Goal: Task Accomplishment & Management: Manage account settings

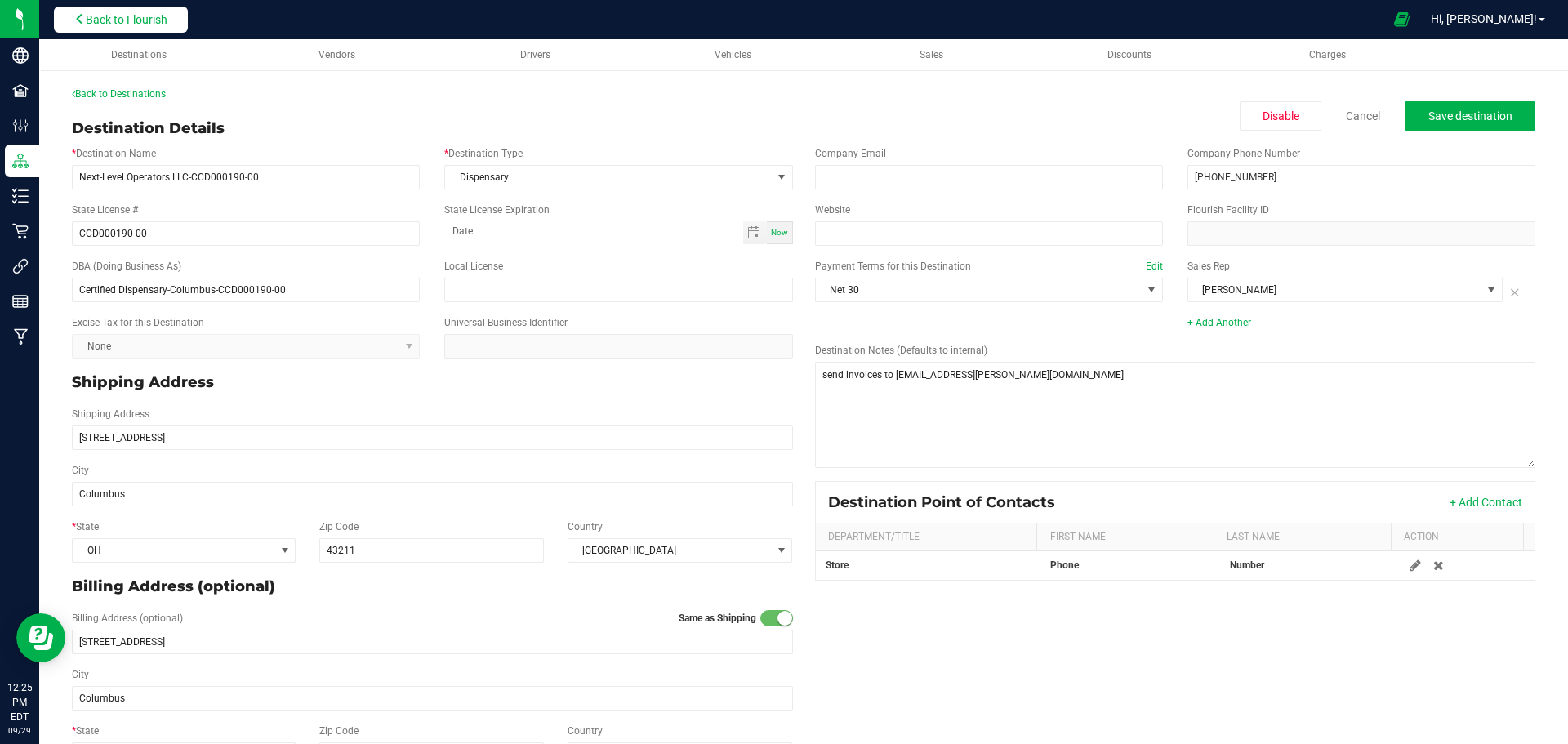
click at [115, 11] on button "Back to Flourish" at bounding box center [120, 20] width 134 height 26
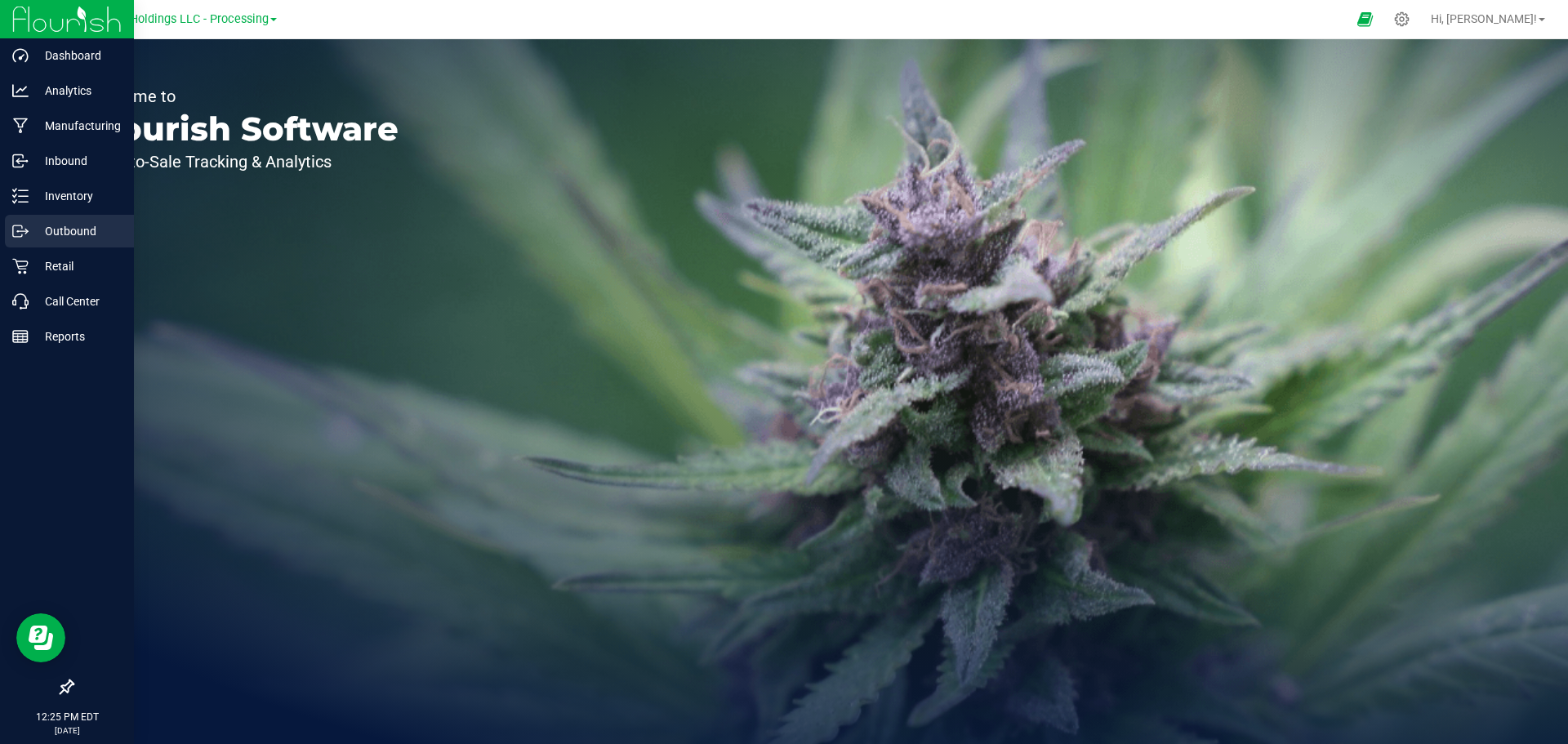
click at [60, 240] on p "Outbound" at bounding box center [77, 232] width 98 height 20
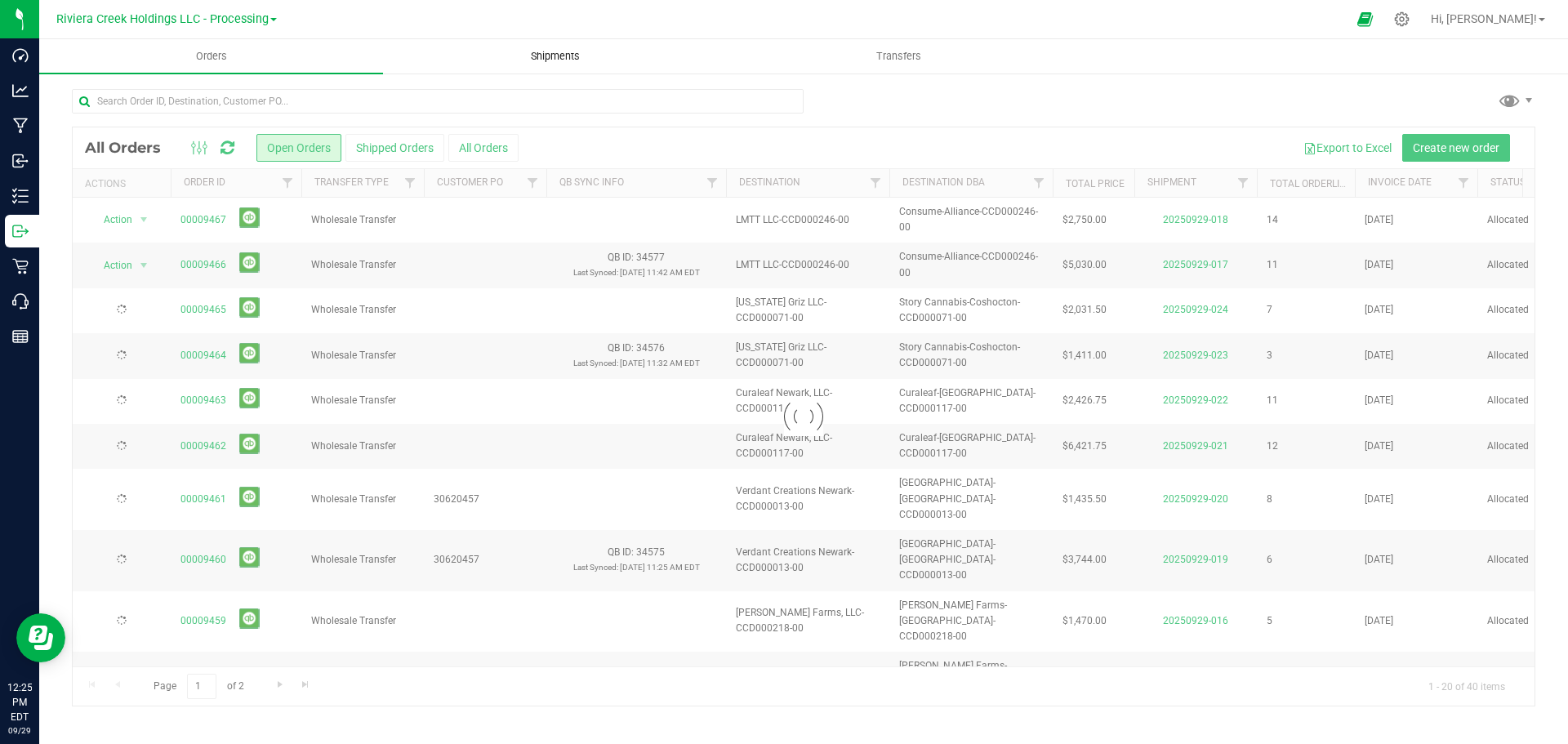
click at [548, 53] on span "Shipments" at bounding box center [555, 56] width 93 height 15
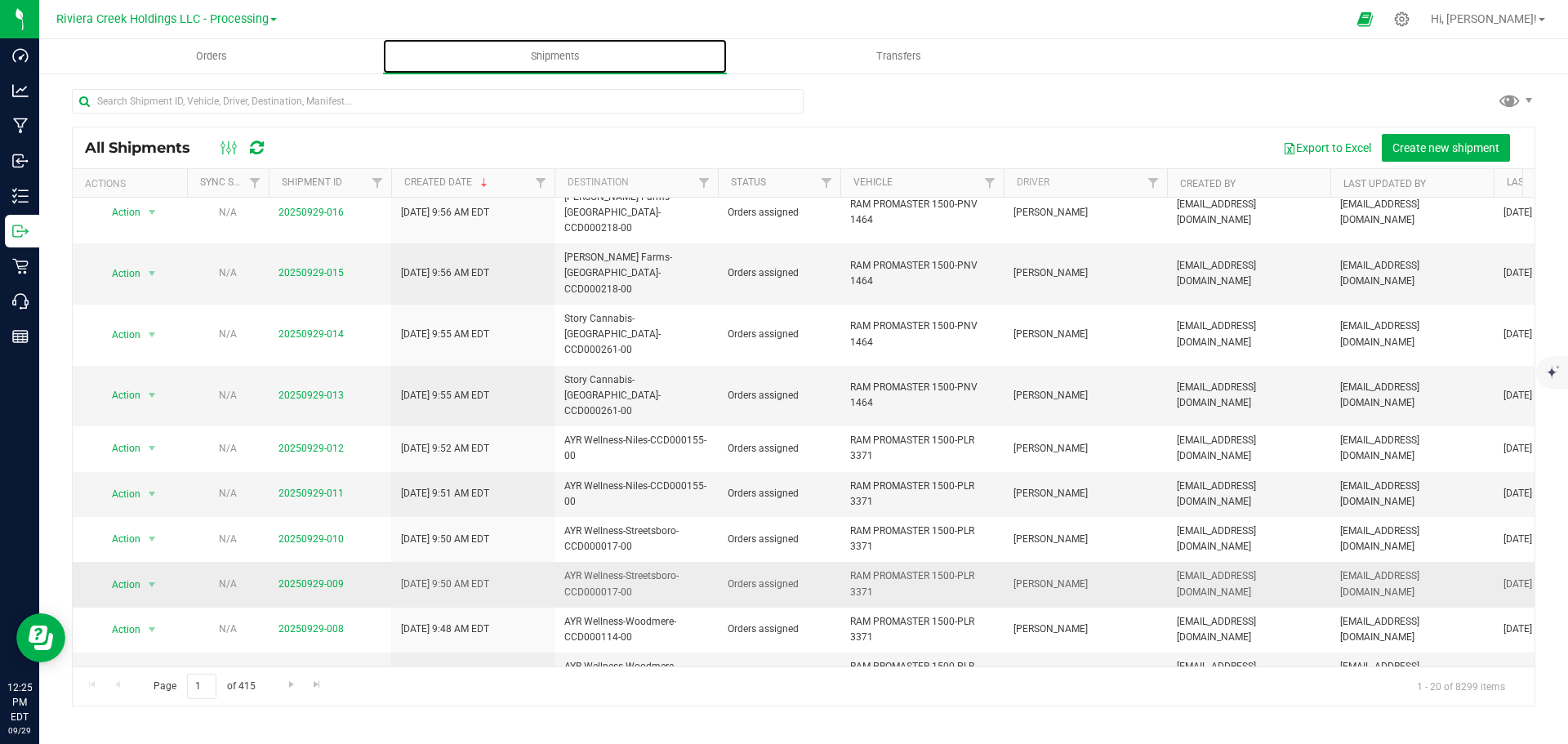
scroll to position [414, 0]
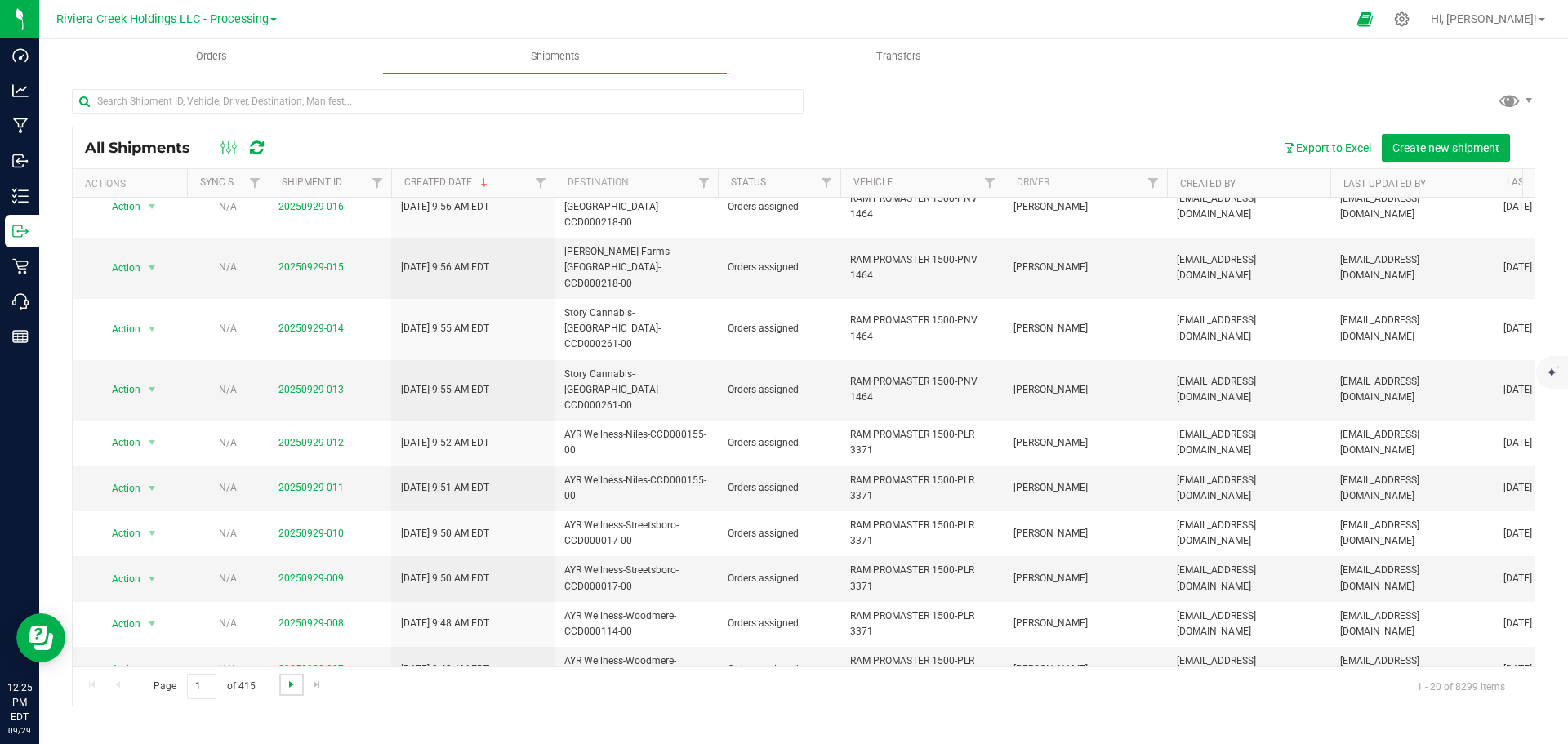
click at [289, 685] on span "Go to the next page" at bounding box center [291, 684] width 13 height 13
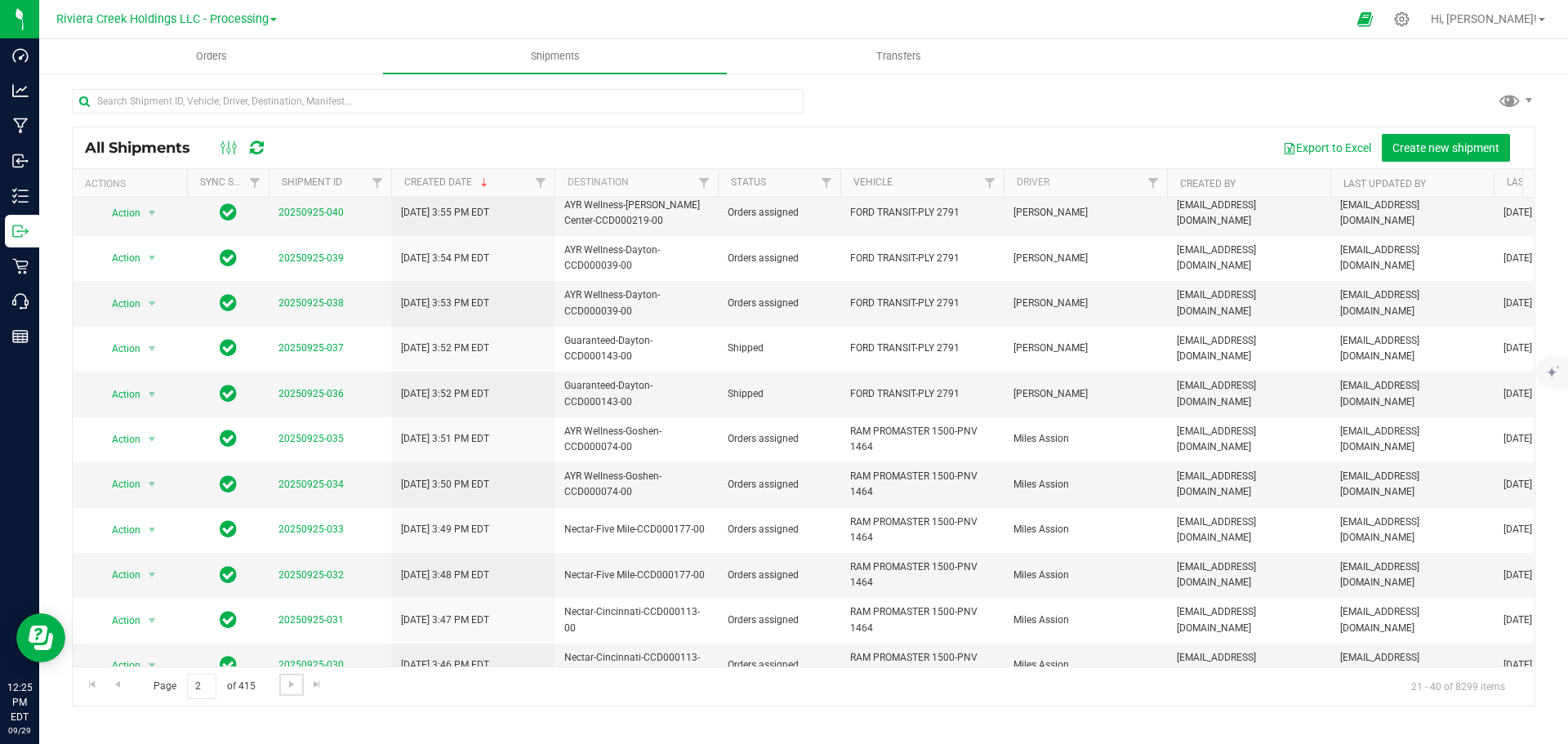
scroll to position [0, 0]
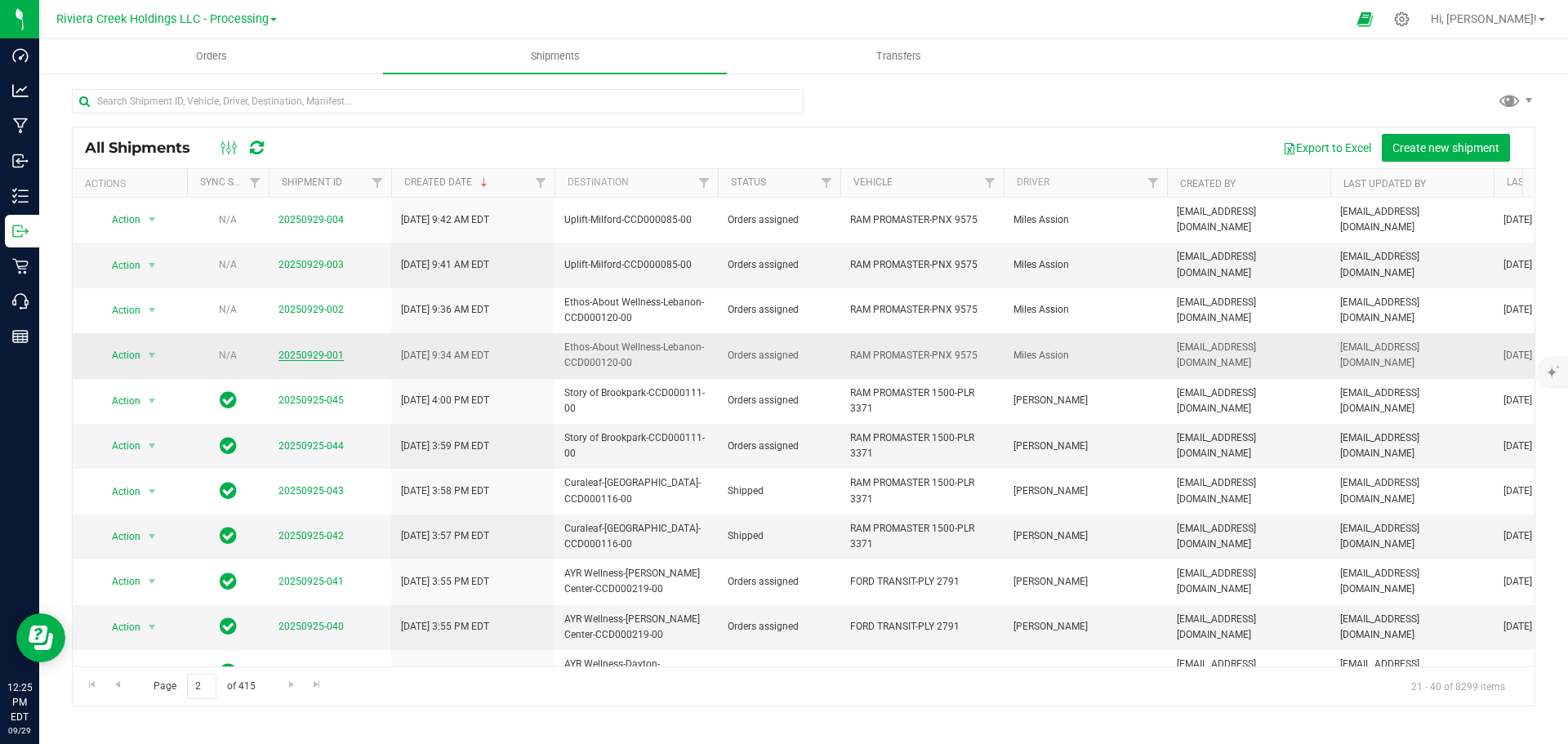
click at [298, 349] on link "20250929-001" at bounding box center [311, 355] width 65 height 12
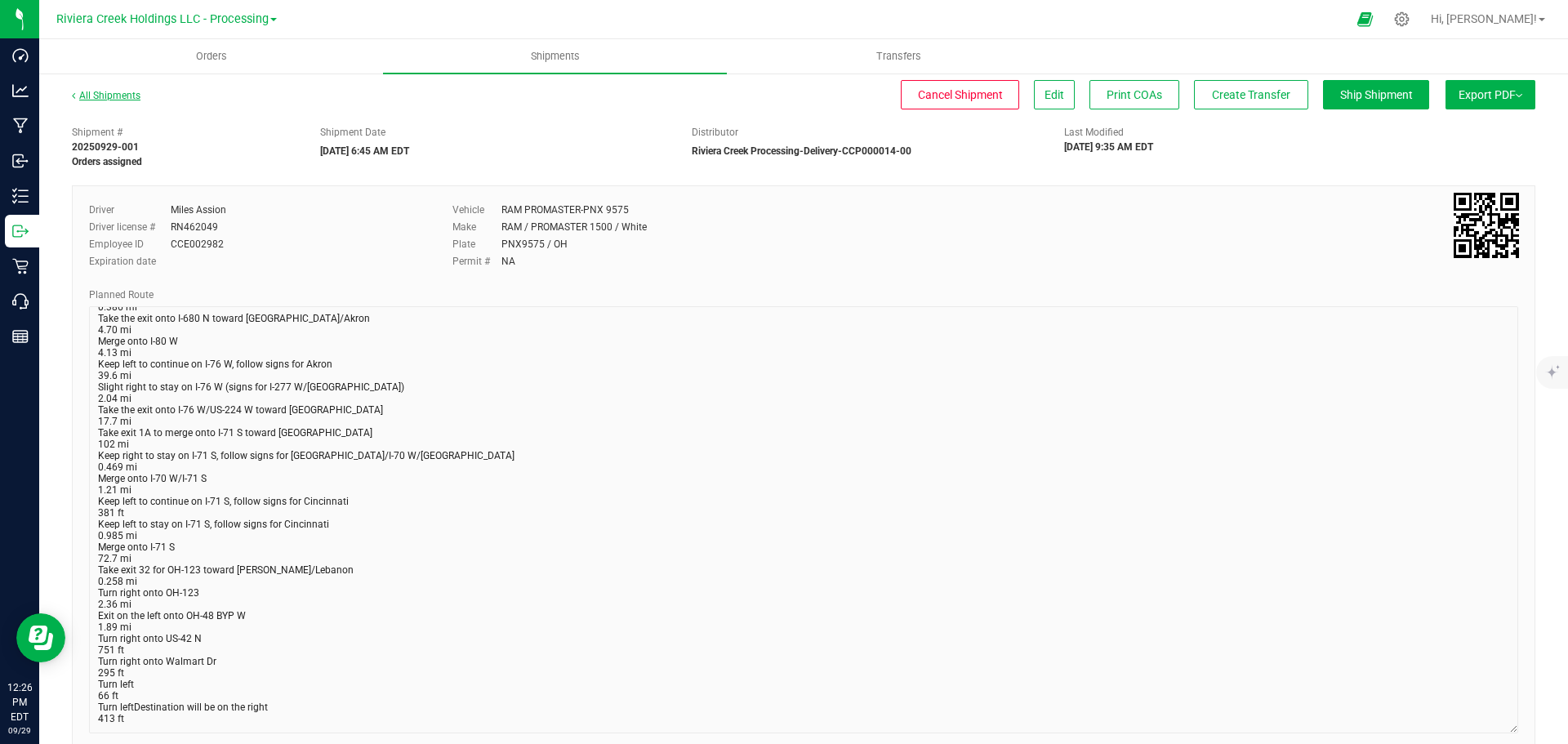
click at [120, 96] on link "All Shipments" at bounding box center [106, 96] width 68 height 12
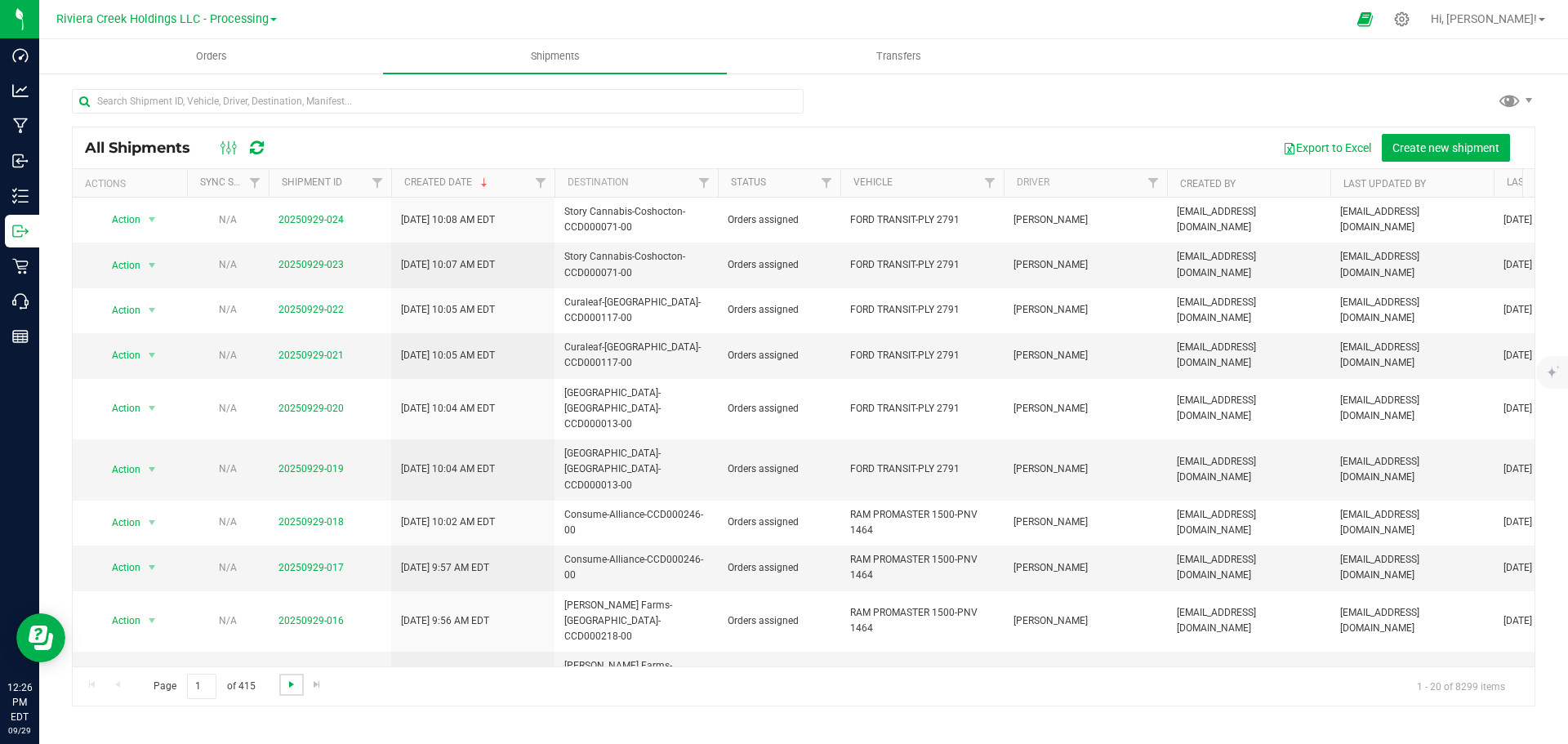
click at [291, 687] on span "Go to the next page" at bounding box center [291, 684] width 13 height 13
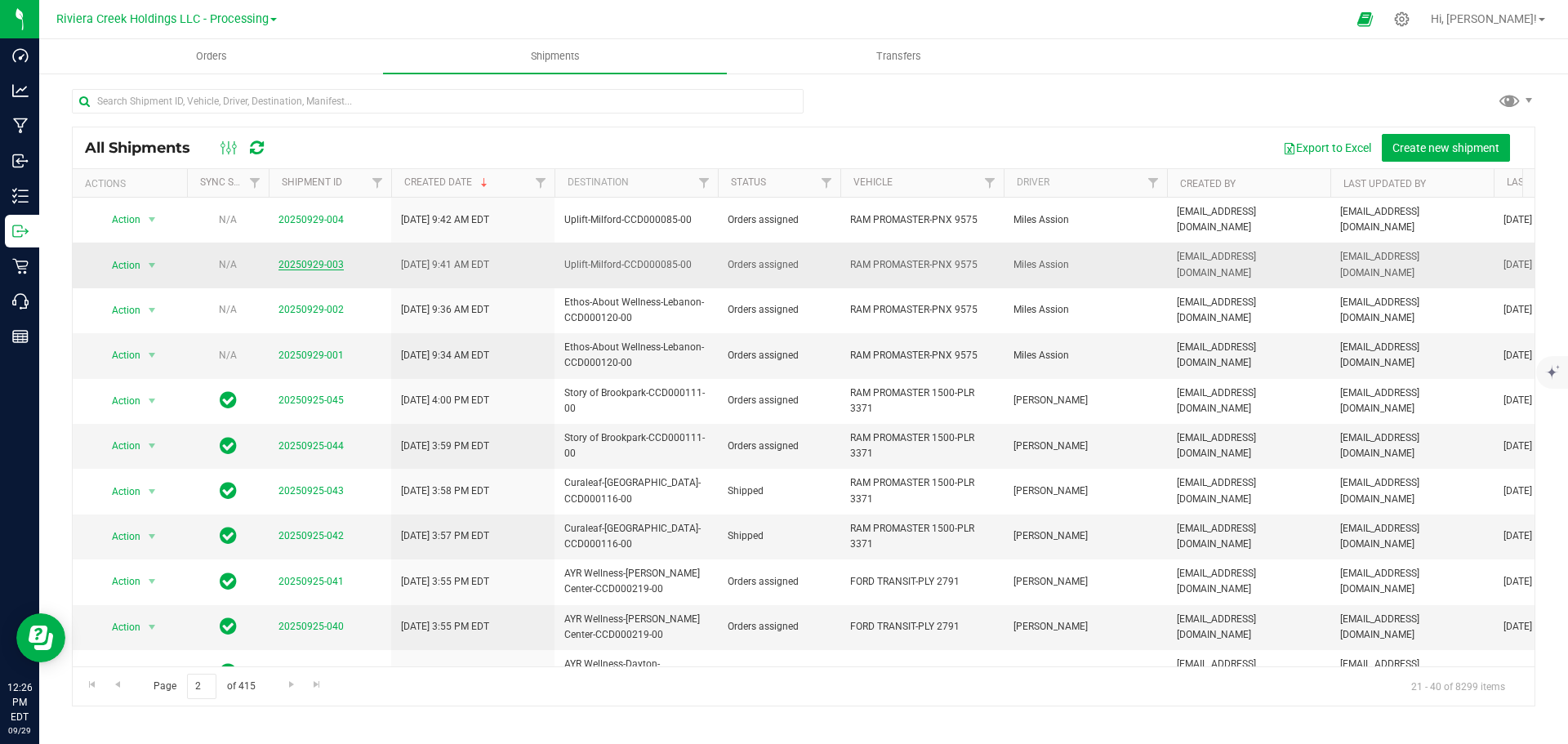
click at [302, 259] on link "20250929-003" at bounding box center [311, 265] width 65 height 12
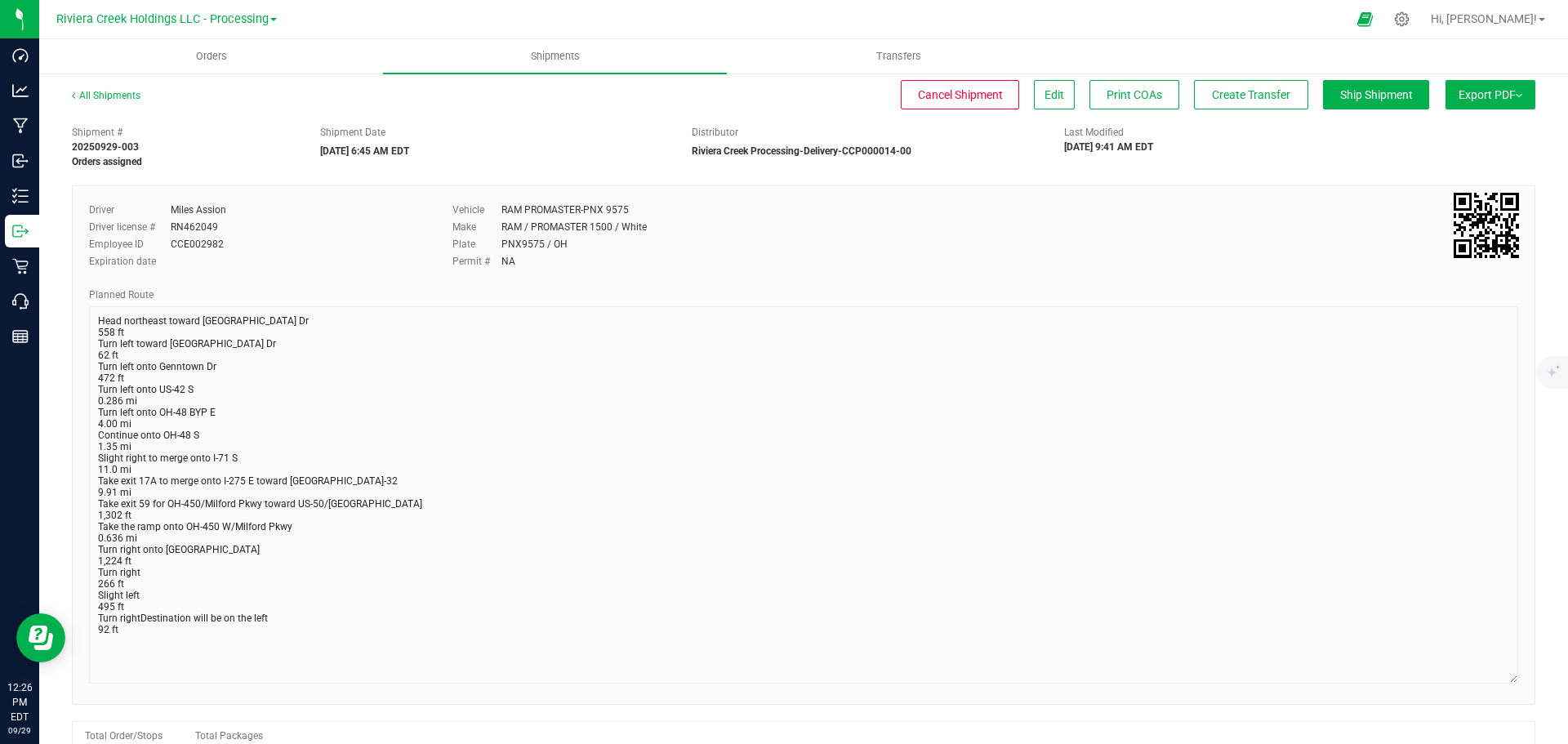
click at [1479, 743] on html "Dashboard Analytics Manufacturing Inbound Inventory Outbound Retail Call Center…" at bounding box center [784, 372] width 1568 height 744
click at [114, 97] on link "All Shipments" at bounding box center [106, 96] width 68 height 12
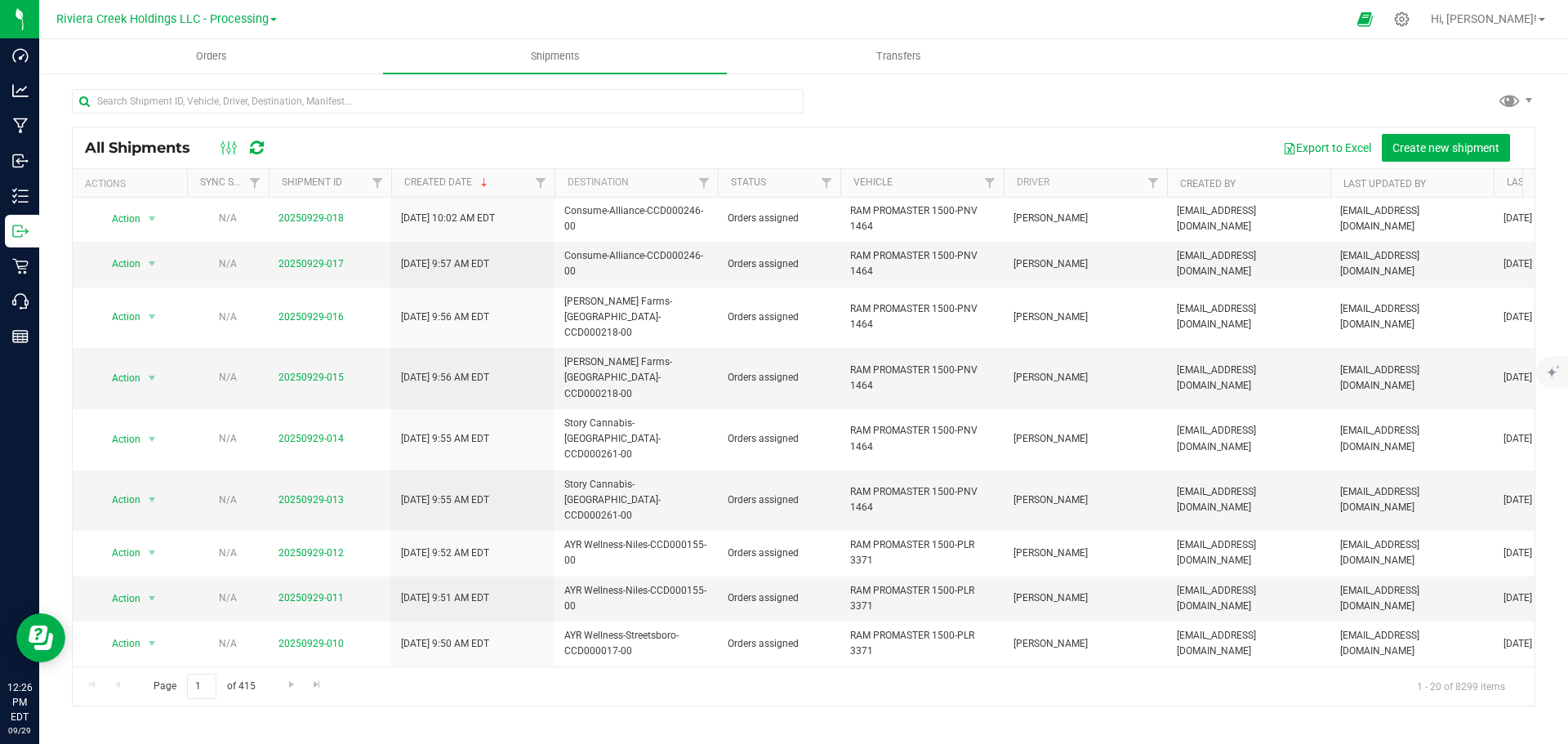
scroll to position [414, 0]
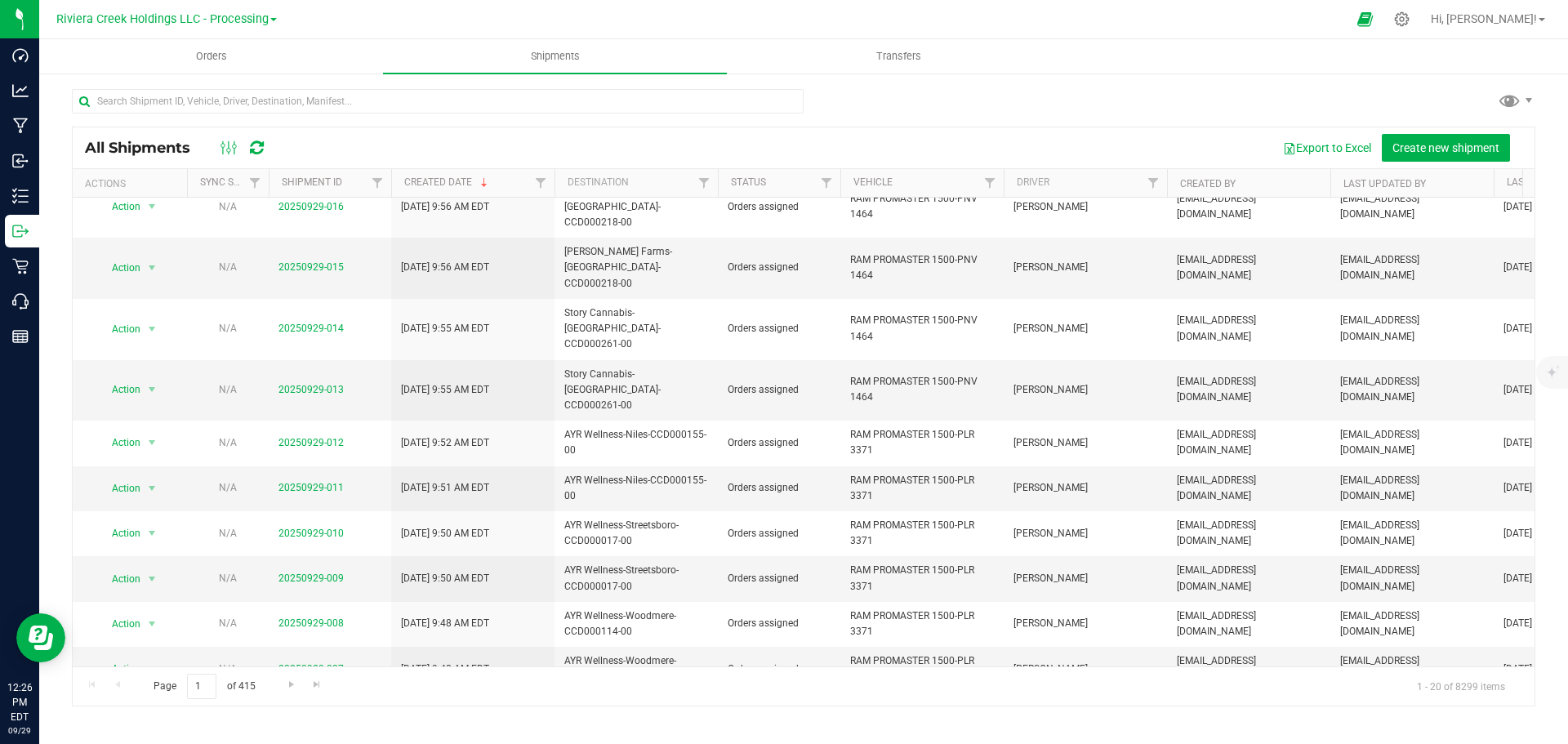
click at [306, 743] on link "20250929-005" at bounding box center [311, 760] width 65 height 12
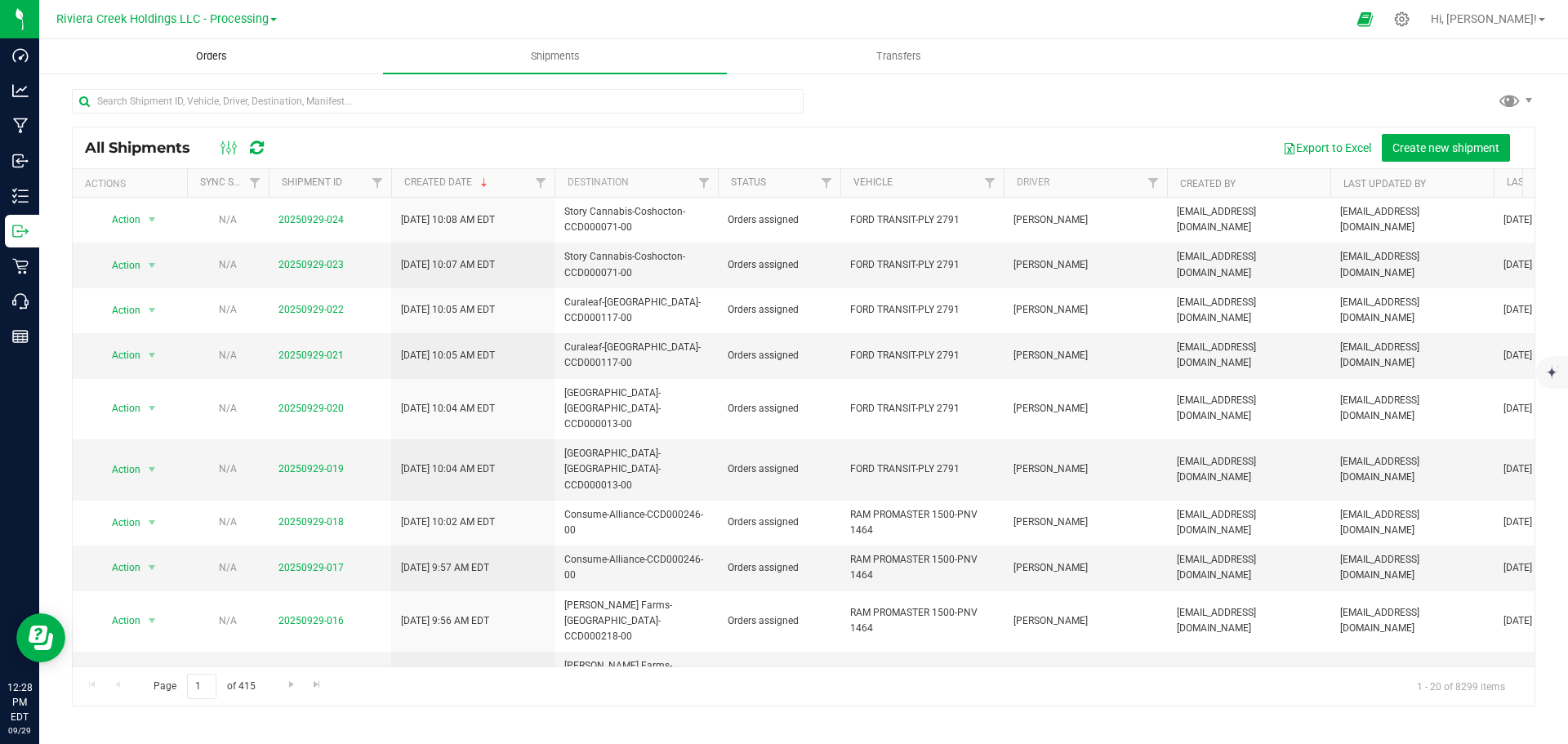
click at [200, 63] on uib-tab-heading "Orders" at bounding box center [211, 55] width 343 height 33
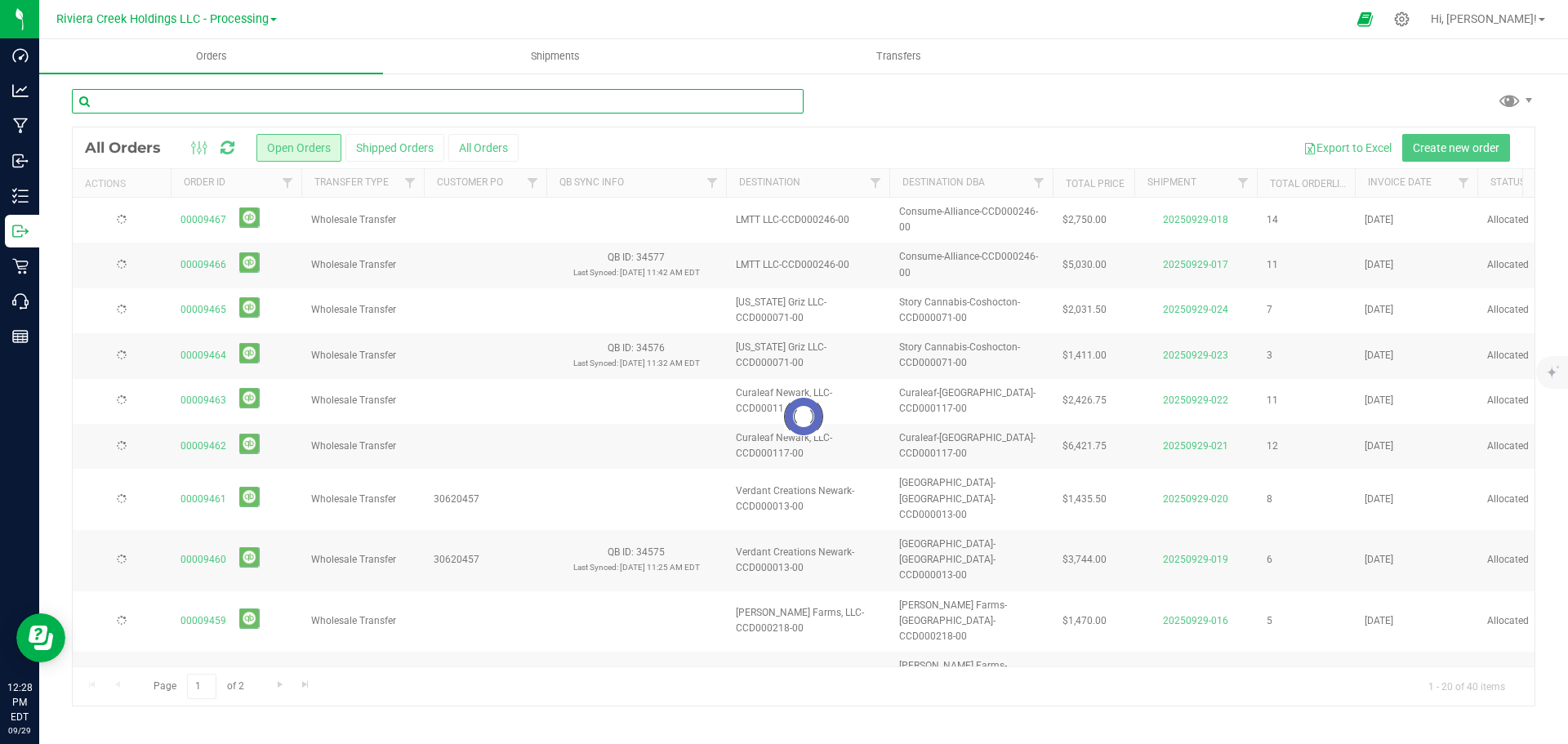
click at [134, 101] on input "text" at bounding box center [438, 101] width 732 height 25
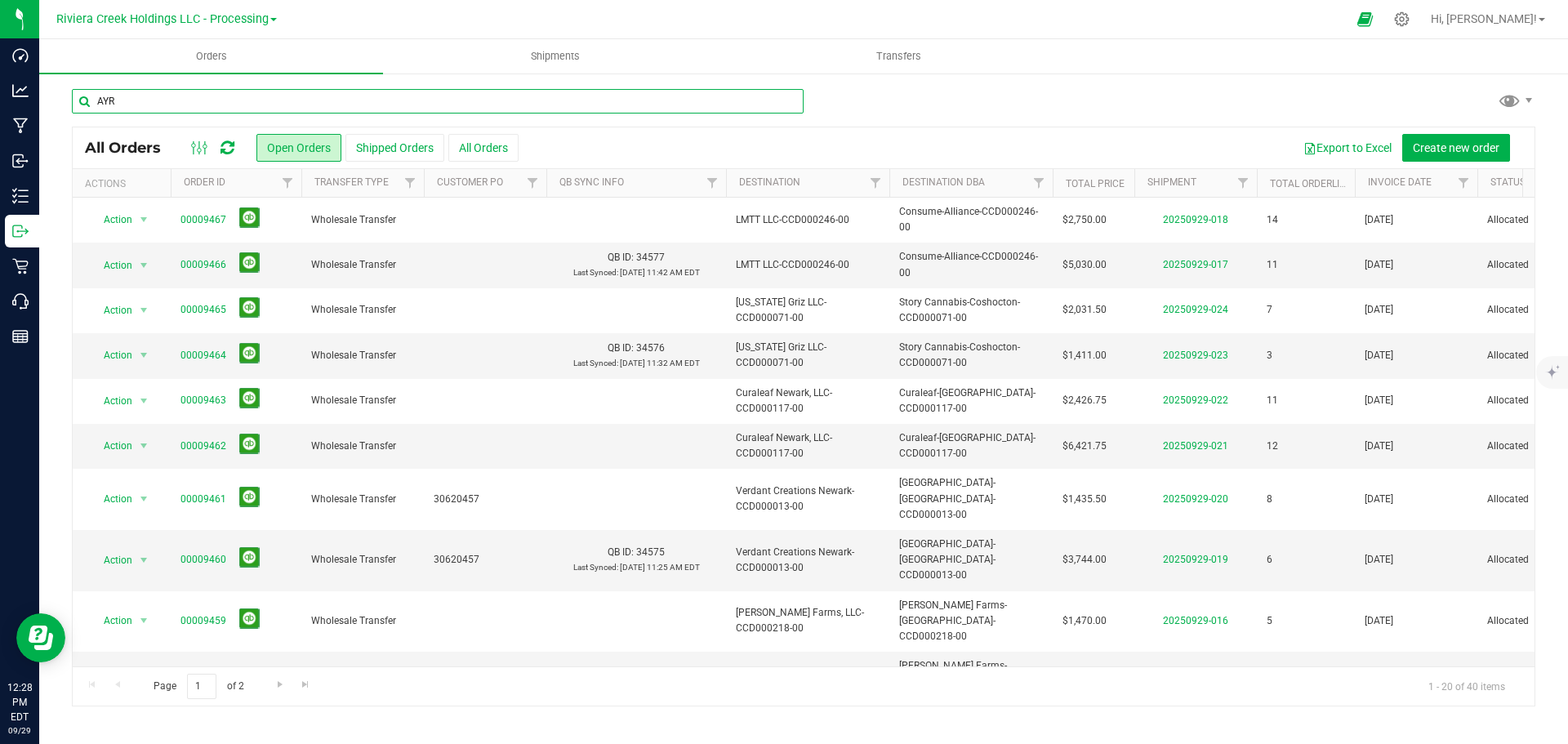
type input "AYR"
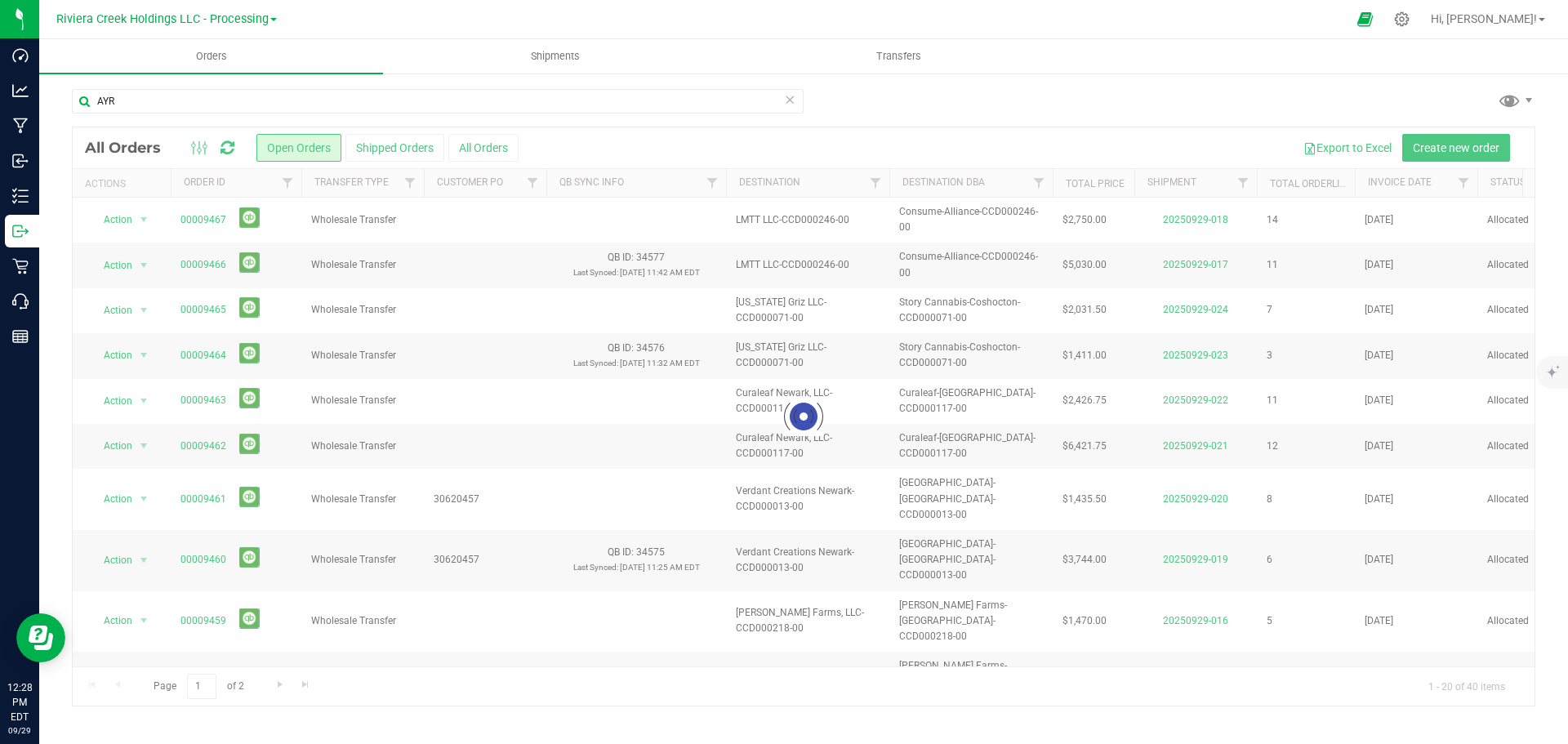
click at [916, 100] on div "AYR" at bounding box center [804, 108] width 1464 height 38
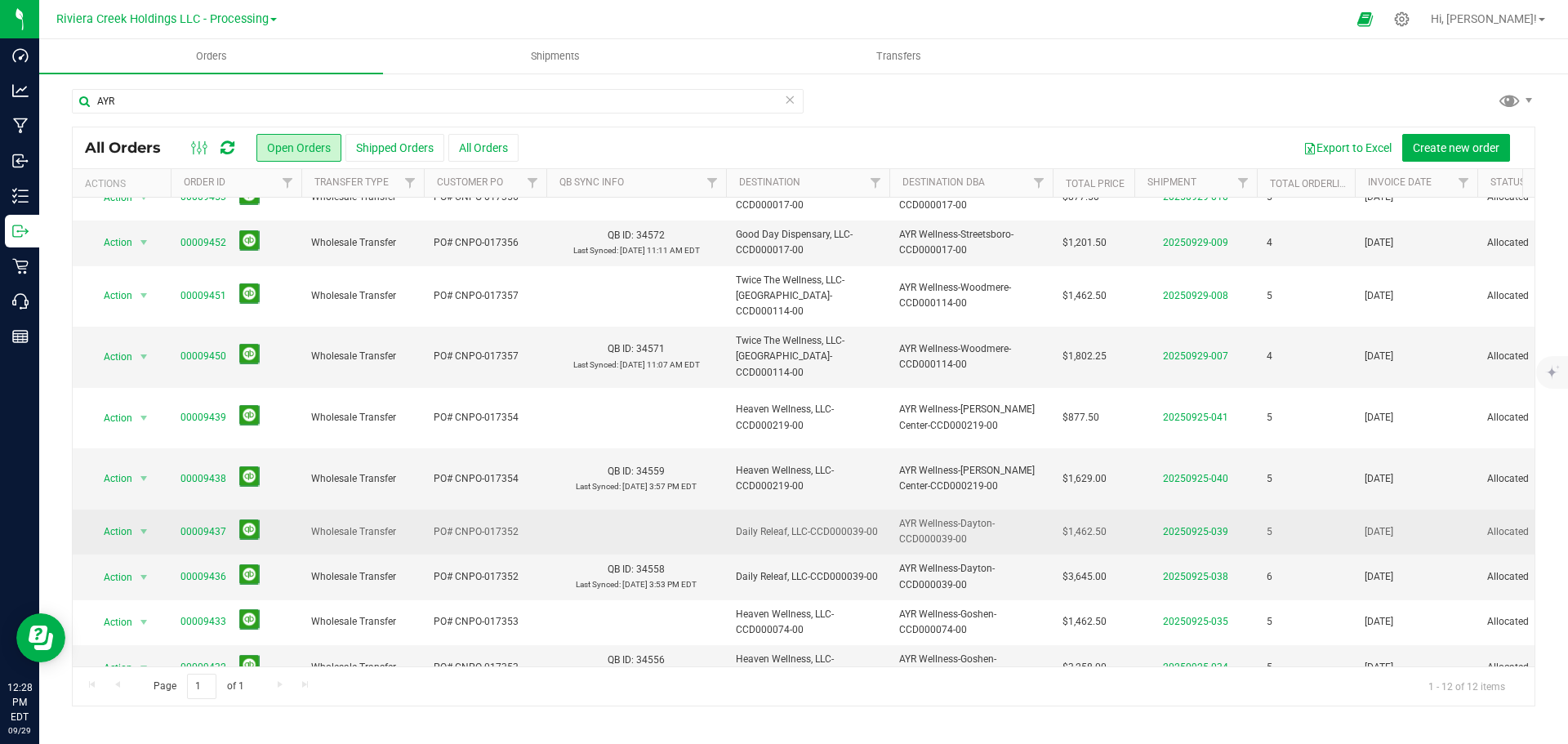
scroll to position [117, 0]
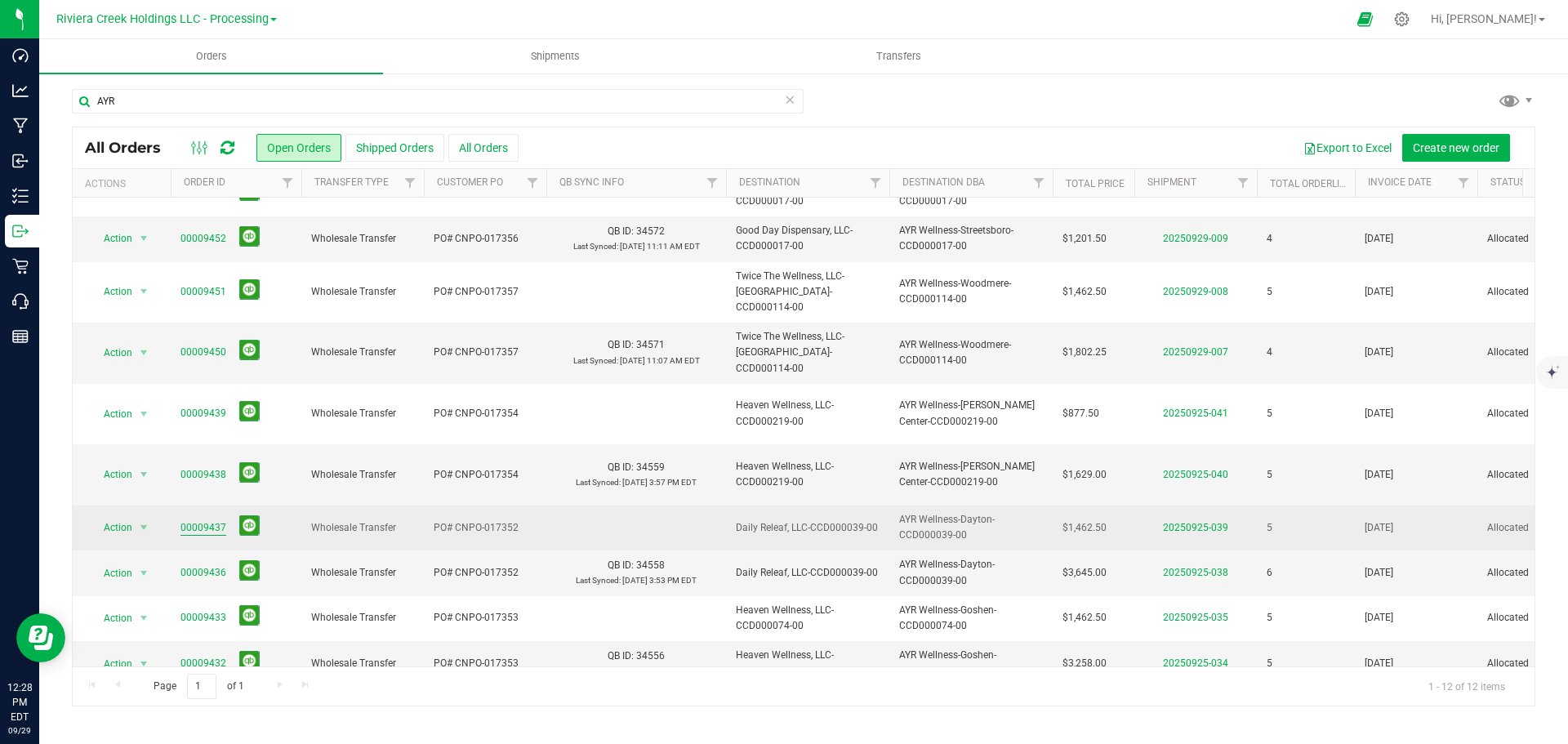
click at [198, 520] on link "00009437" at bounding box center [203, 528] width 46 height 16
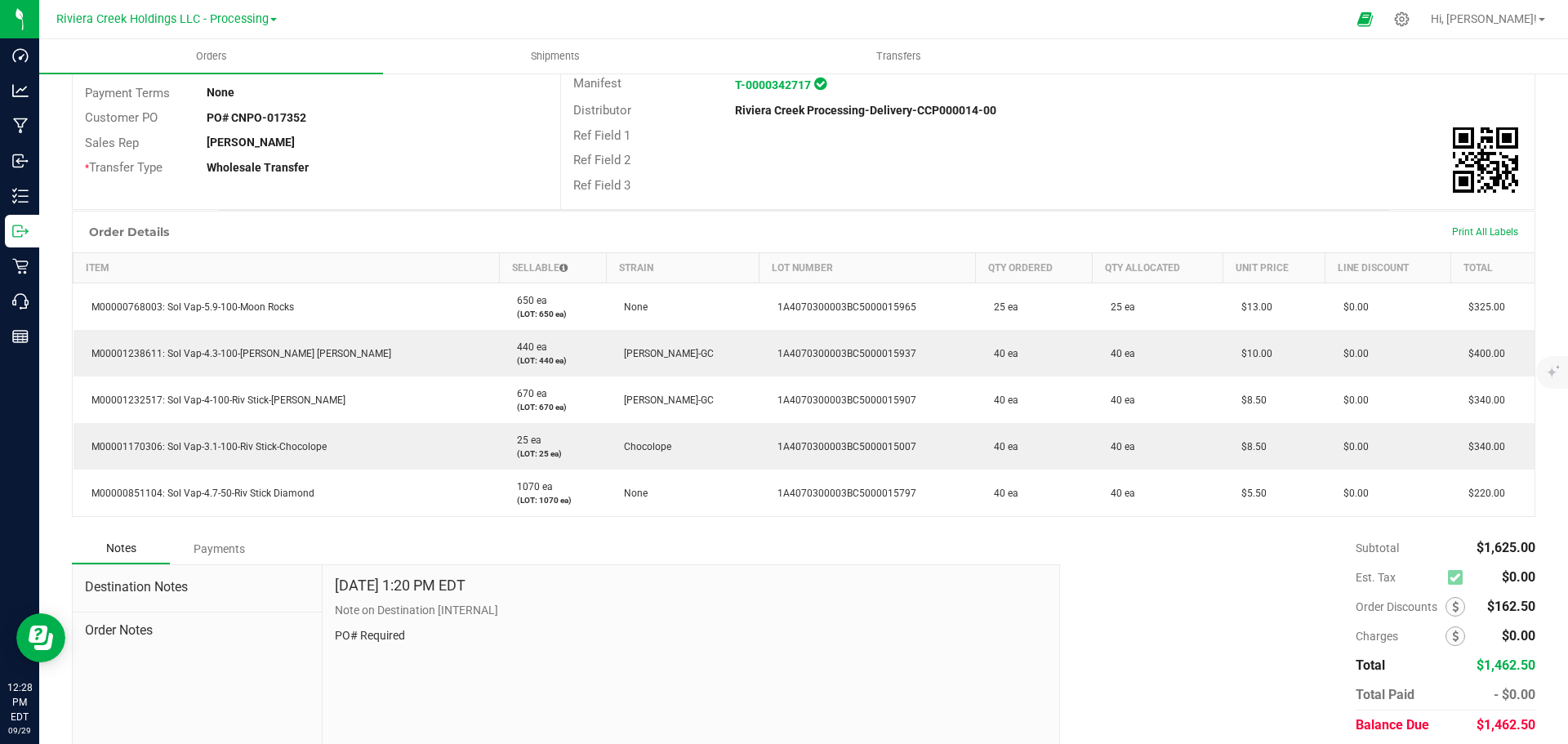
scroll to position [320, 0]
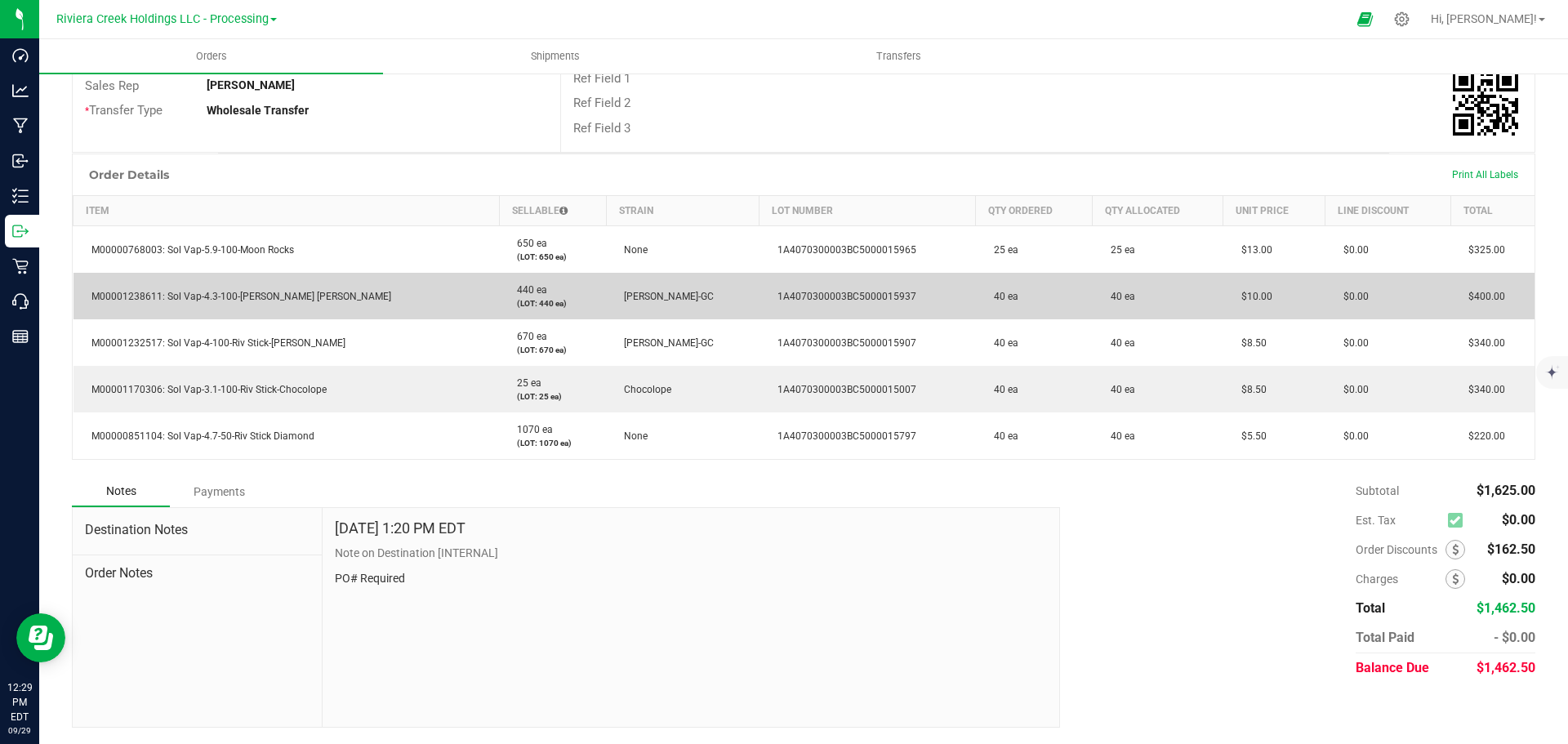
click at [499, 289] on td "440 ea (LOT: 440 ea)" at bounding box center [552, 296] width 107 height 46
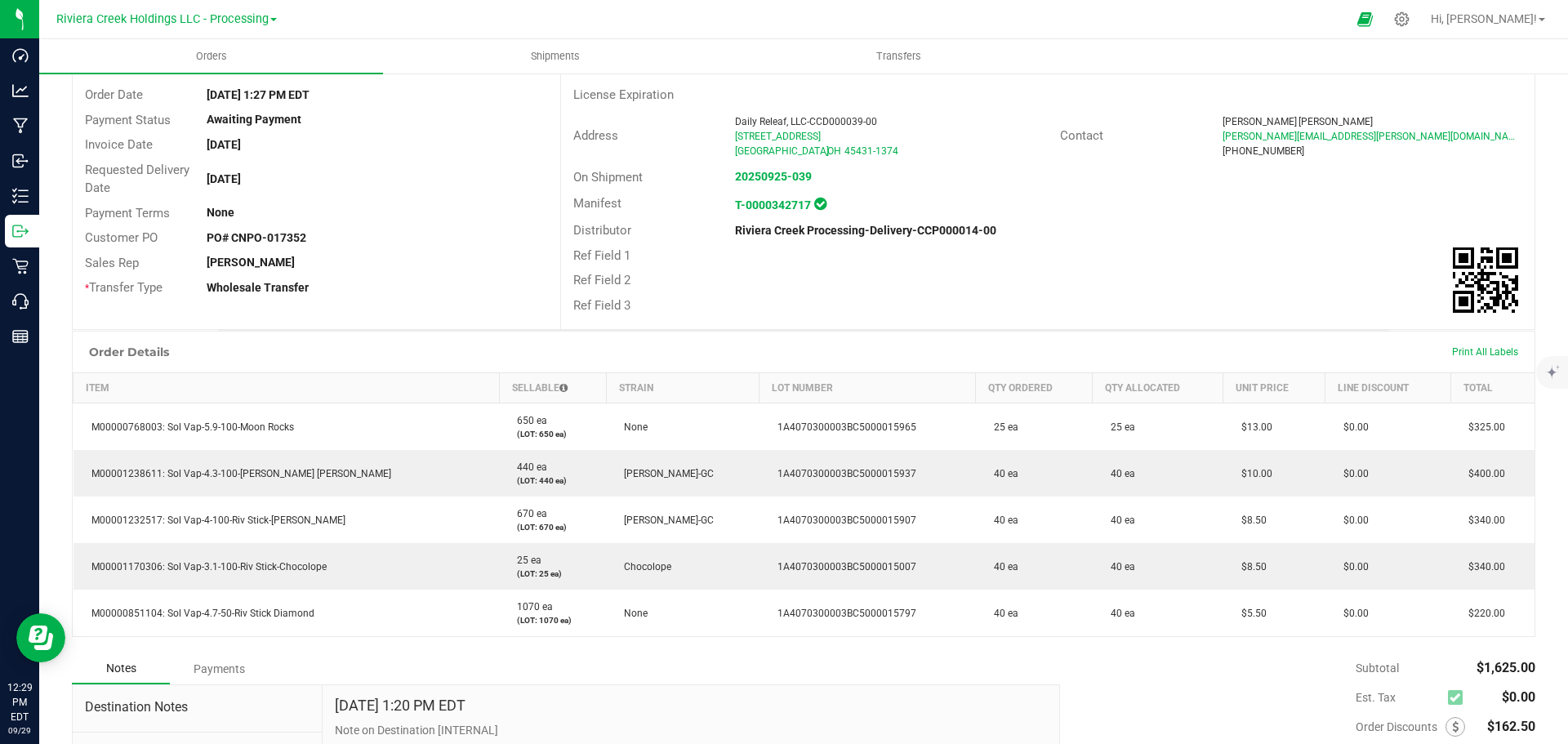
scroll to position [0, 0]
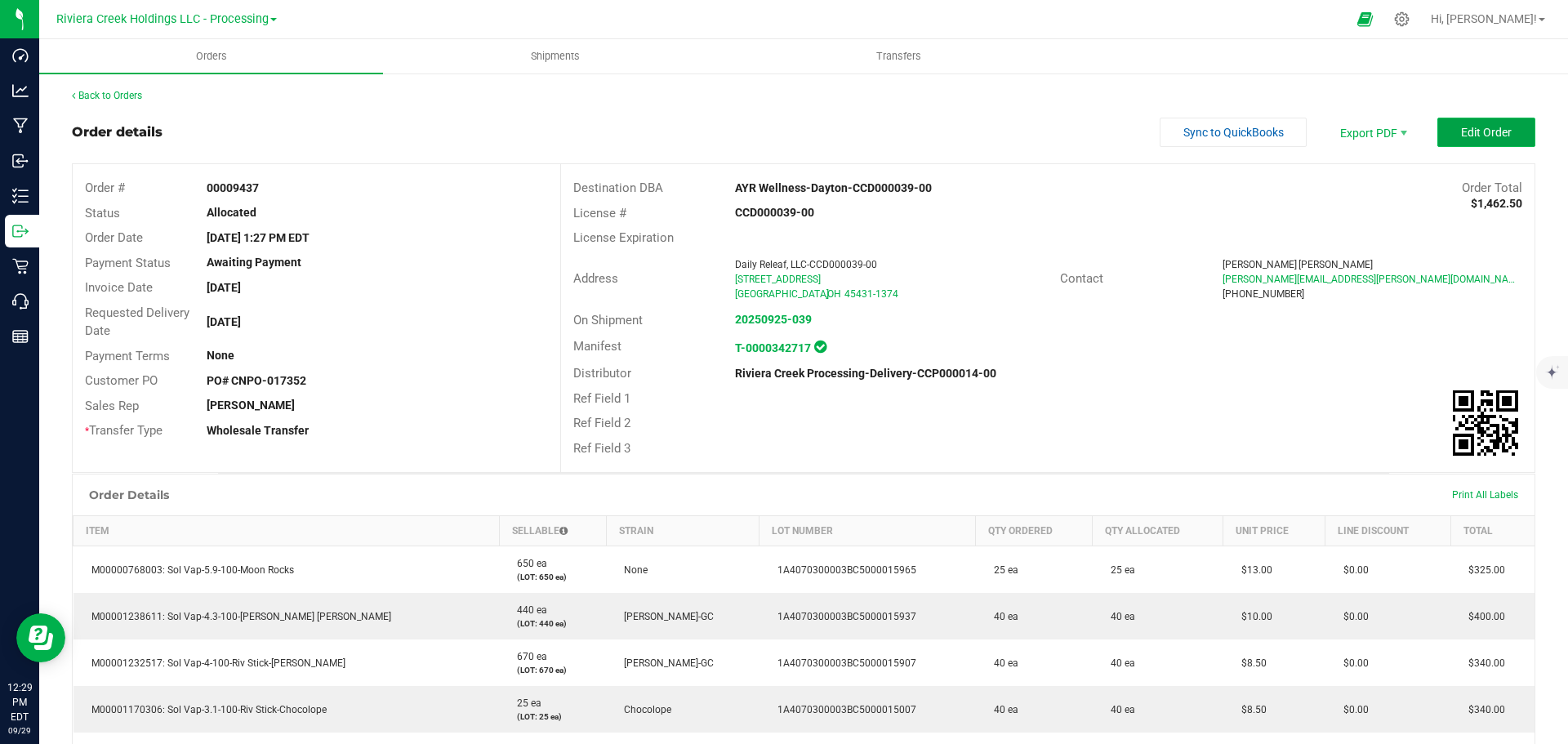
click at [1467, 133] on span "Edit Order" at bounding box center [1486, 132] width 50 height 13
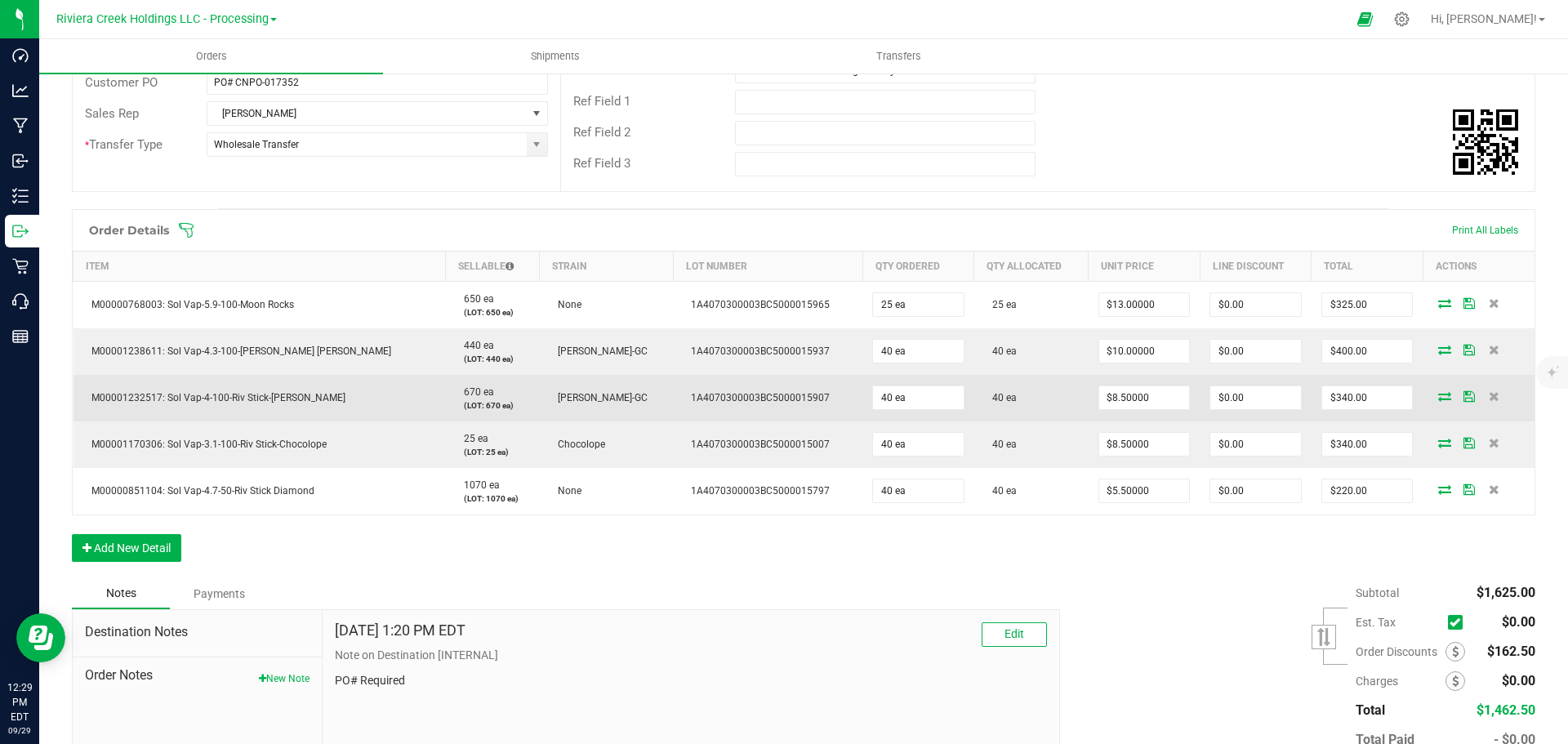
scroll to position [326, 0]
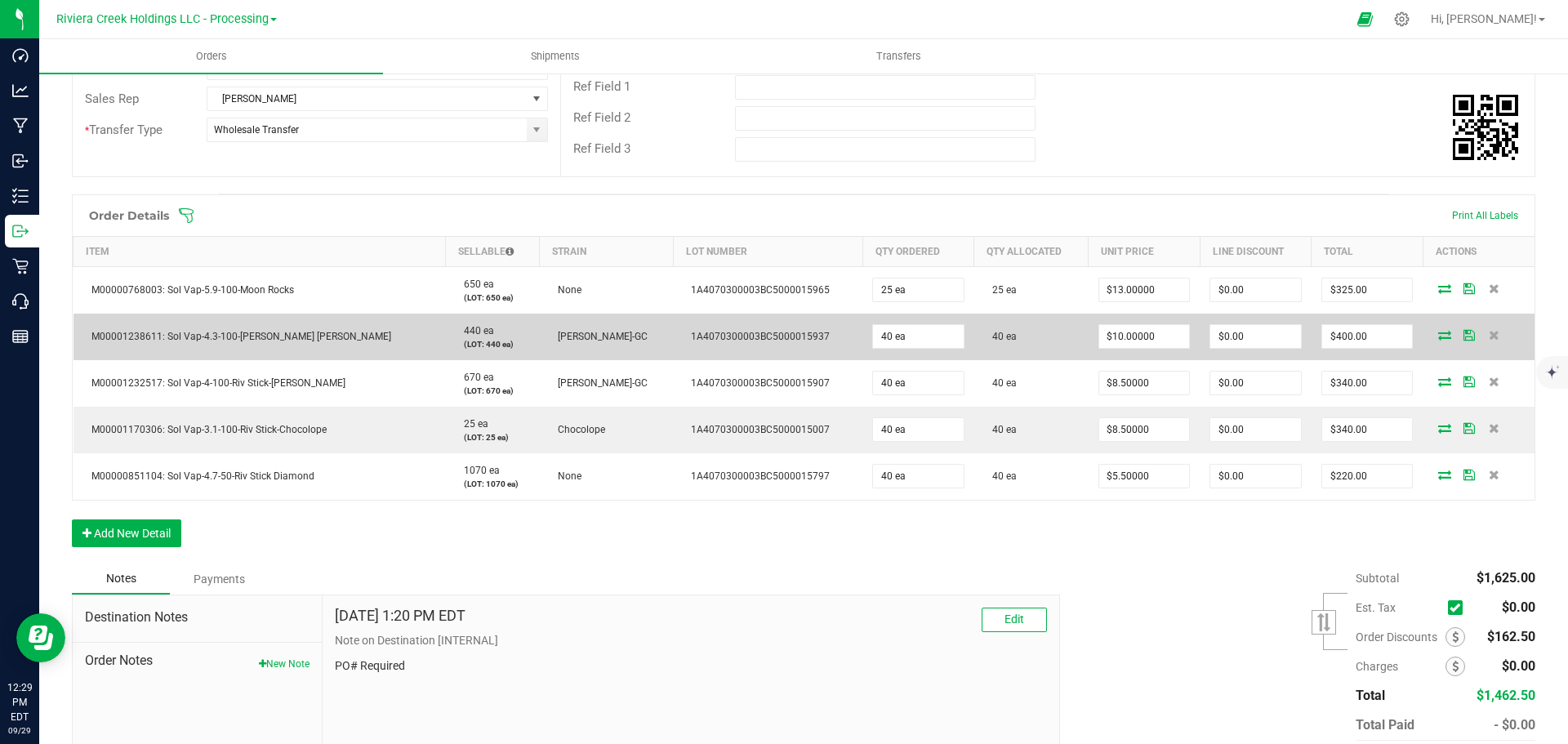
click at [275, 334] on span "M00001238611: Sol Vap-4.3-100-[PERSON_NAME] [PERSON_NAME]" at bounding box center [237, 336] width 308 height 12
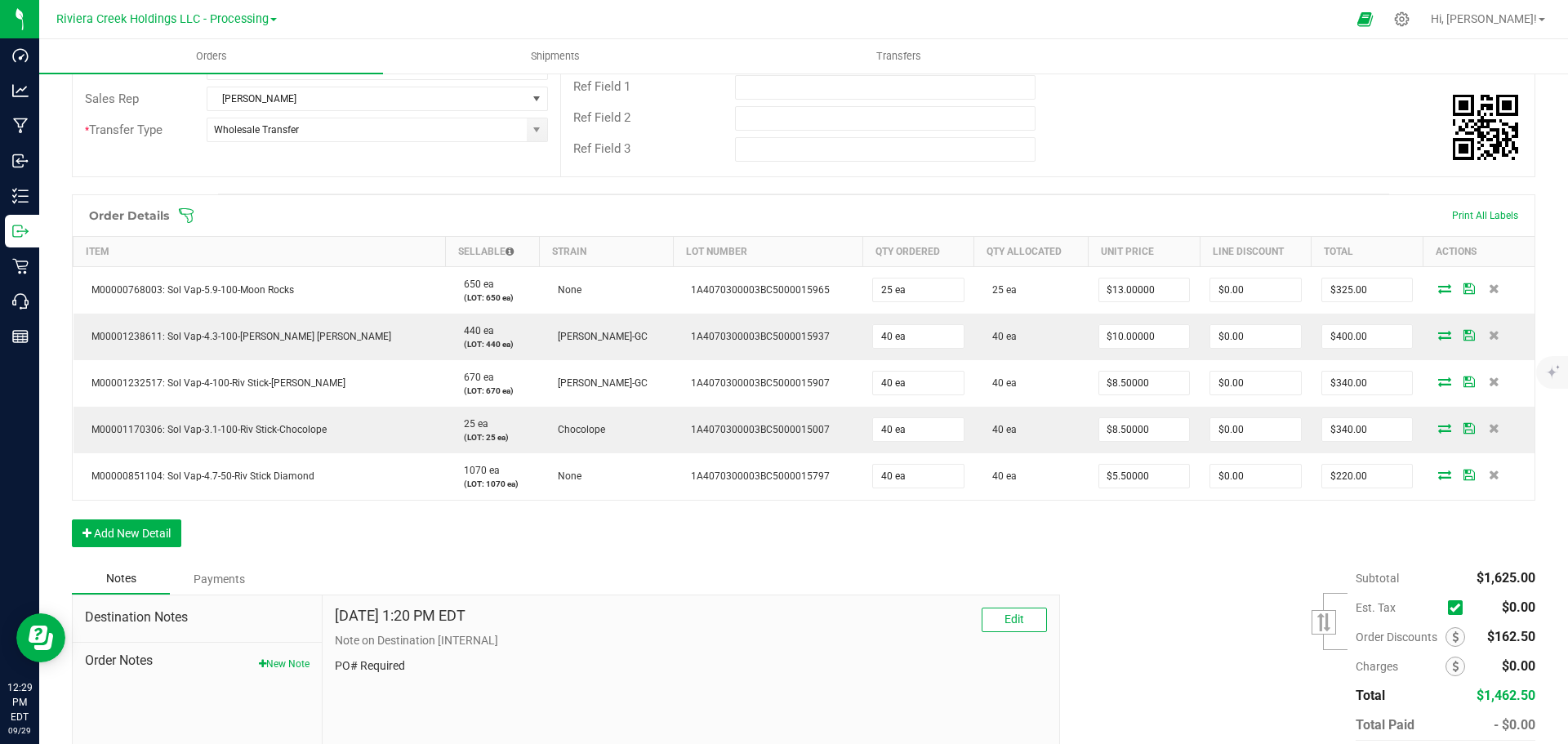
click at [728, 568] on div "Notes Payments" at bounding box center [560, 578] width 976 height 31
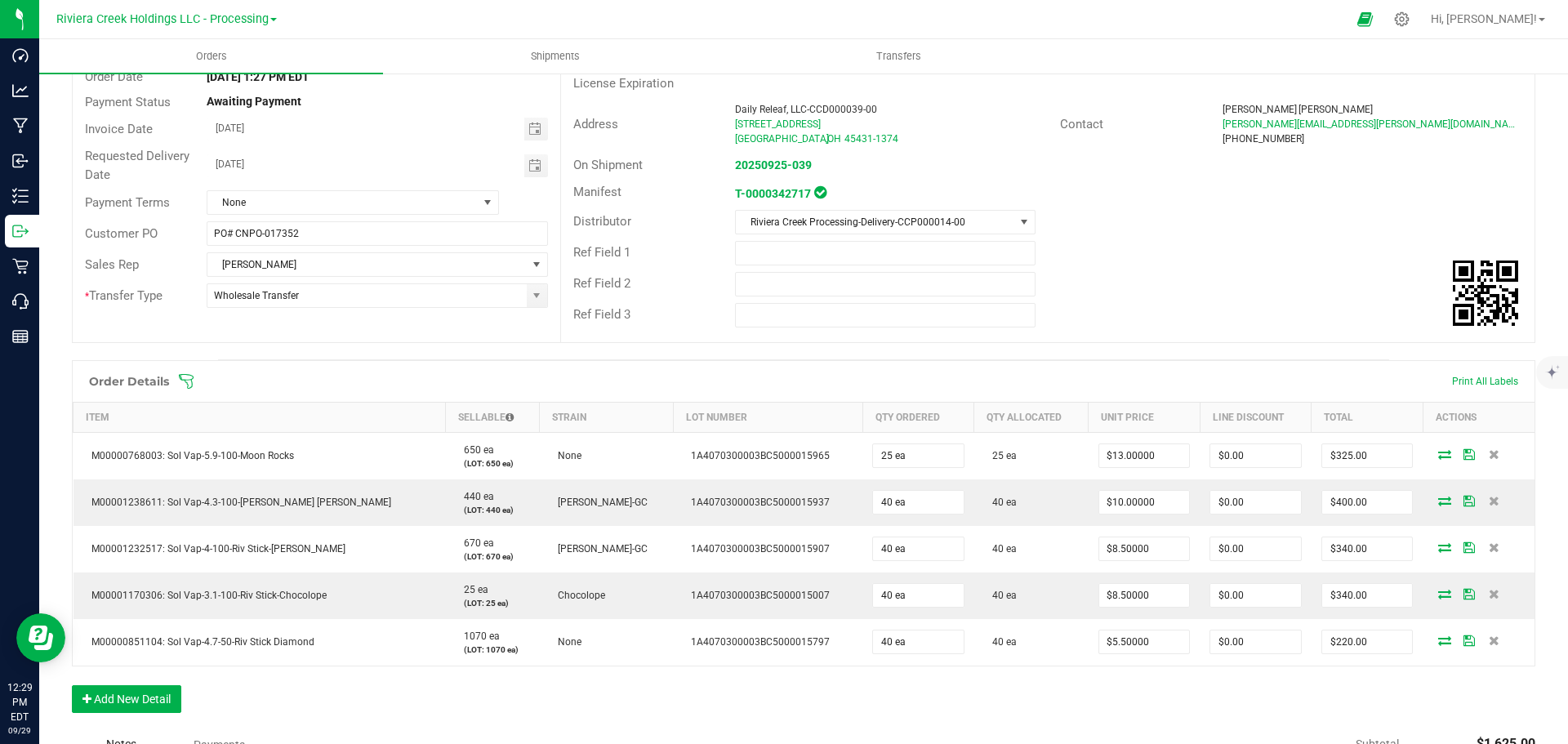
scroll to position [0, 0]
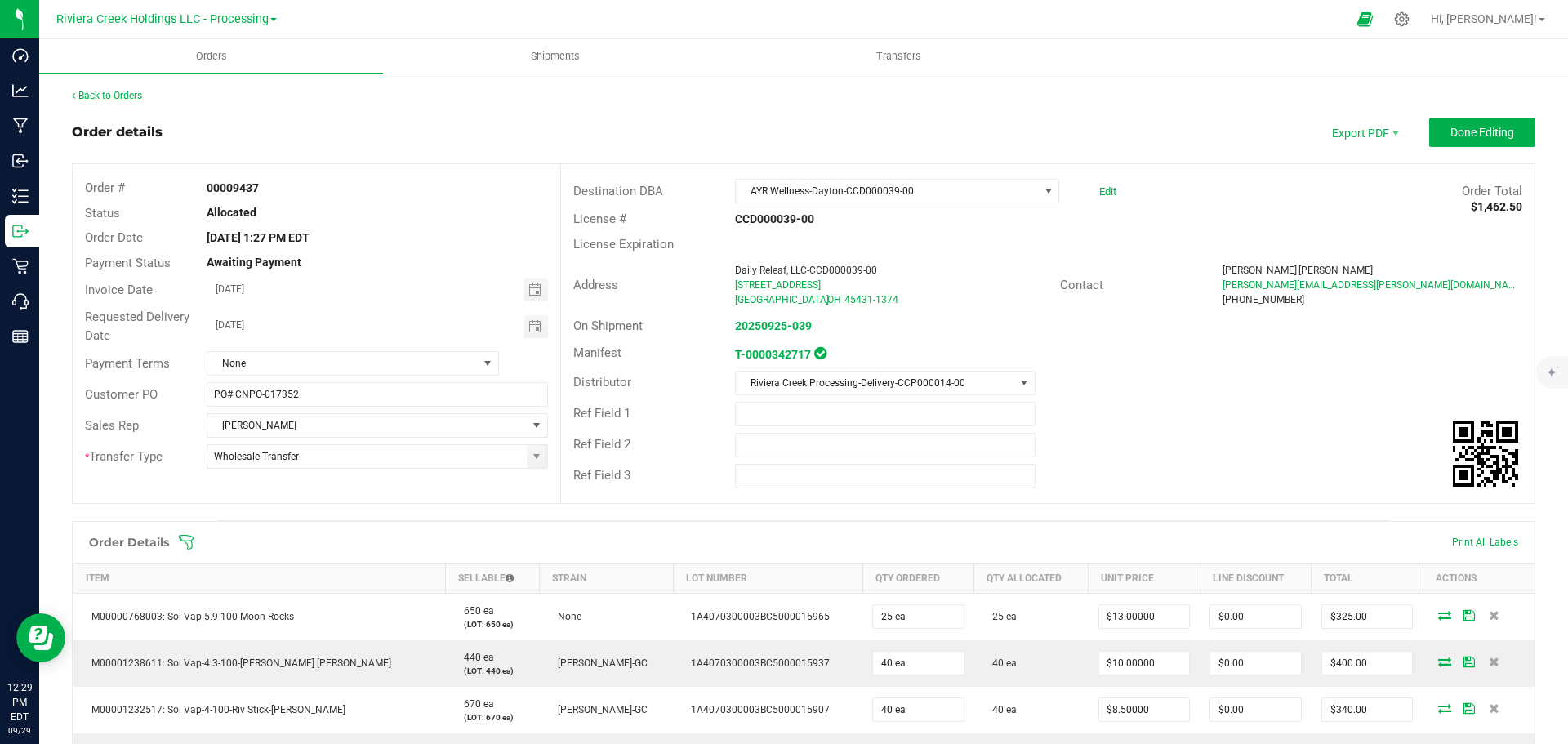
click at [100, 97] on link "Back to Orders" at bounding box center [107, 96] width 70 height 12
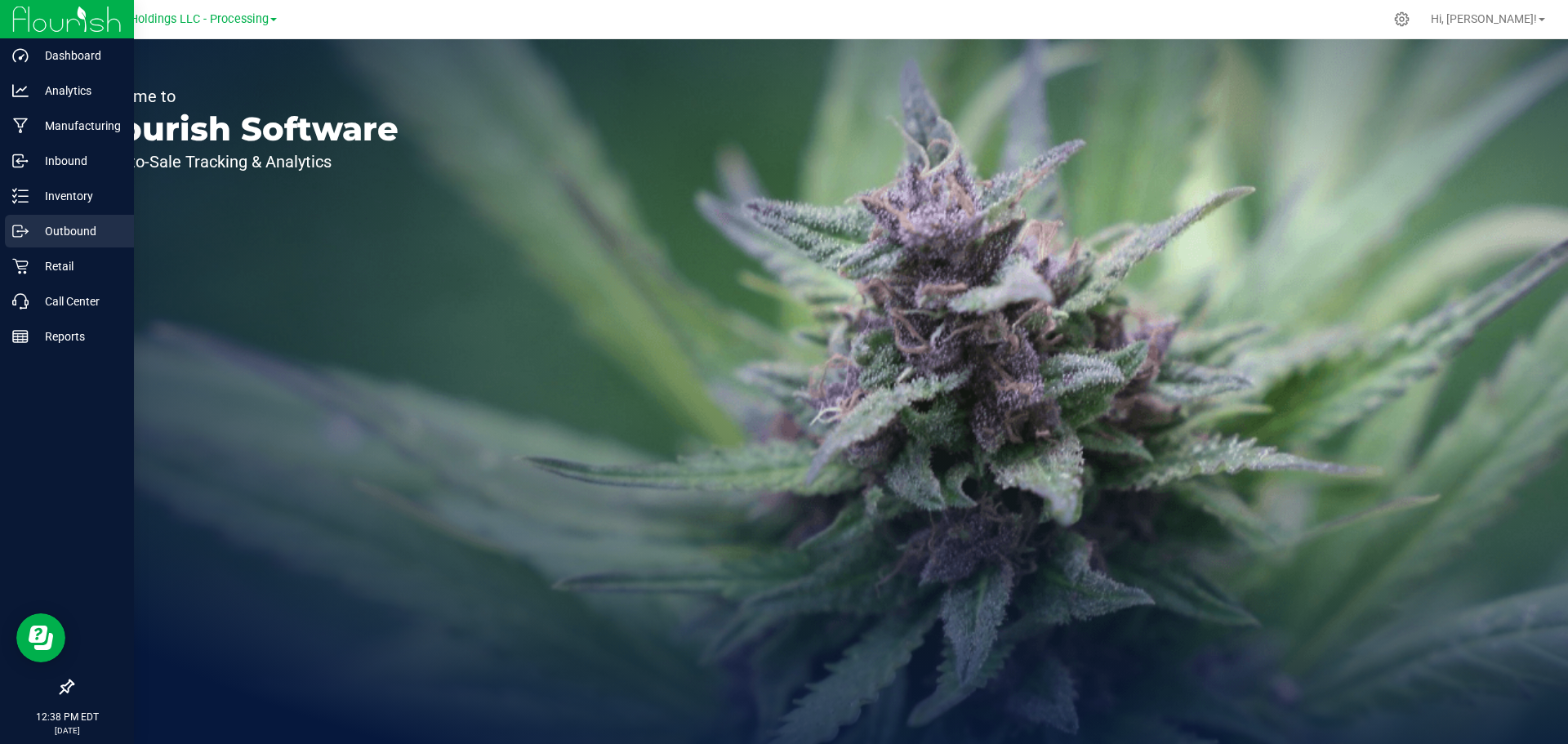
click at [58, 234] on p "Outbound" at bounding box center [77, 232] width 98 height 20
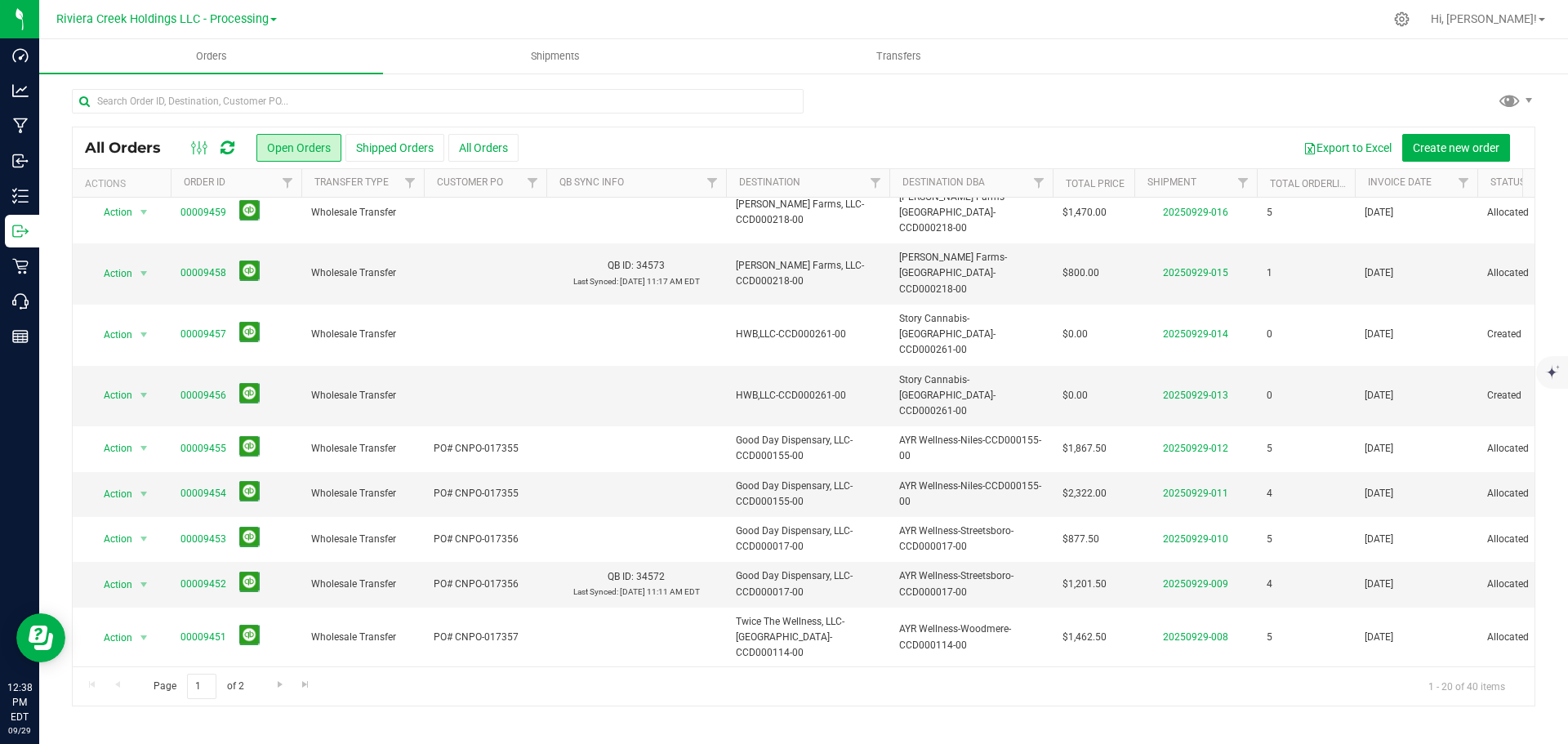
scroll to position [479, 0]
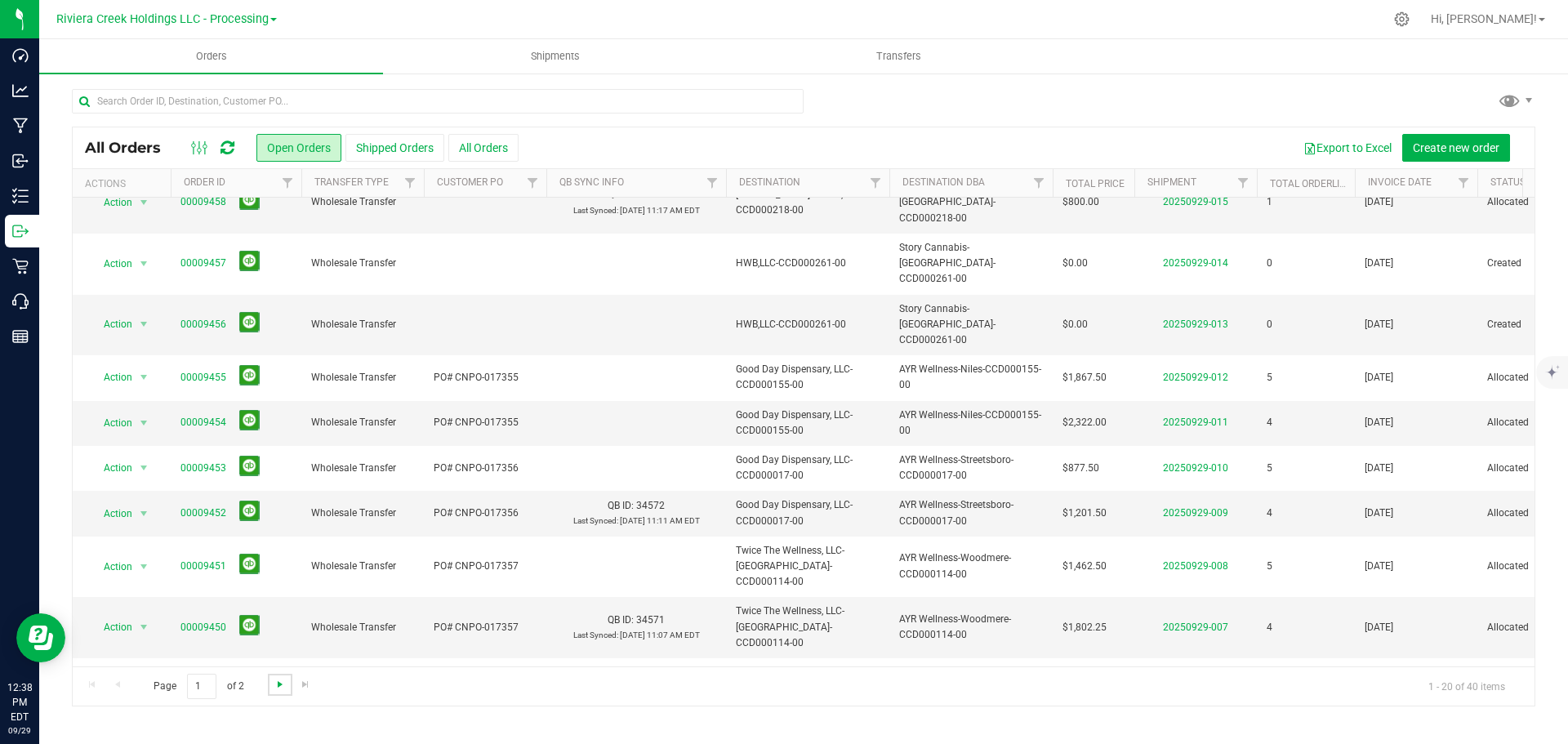
click at [280, 689] on span "Go to the next page" at bounding box center [279, 684] width 13 height 13
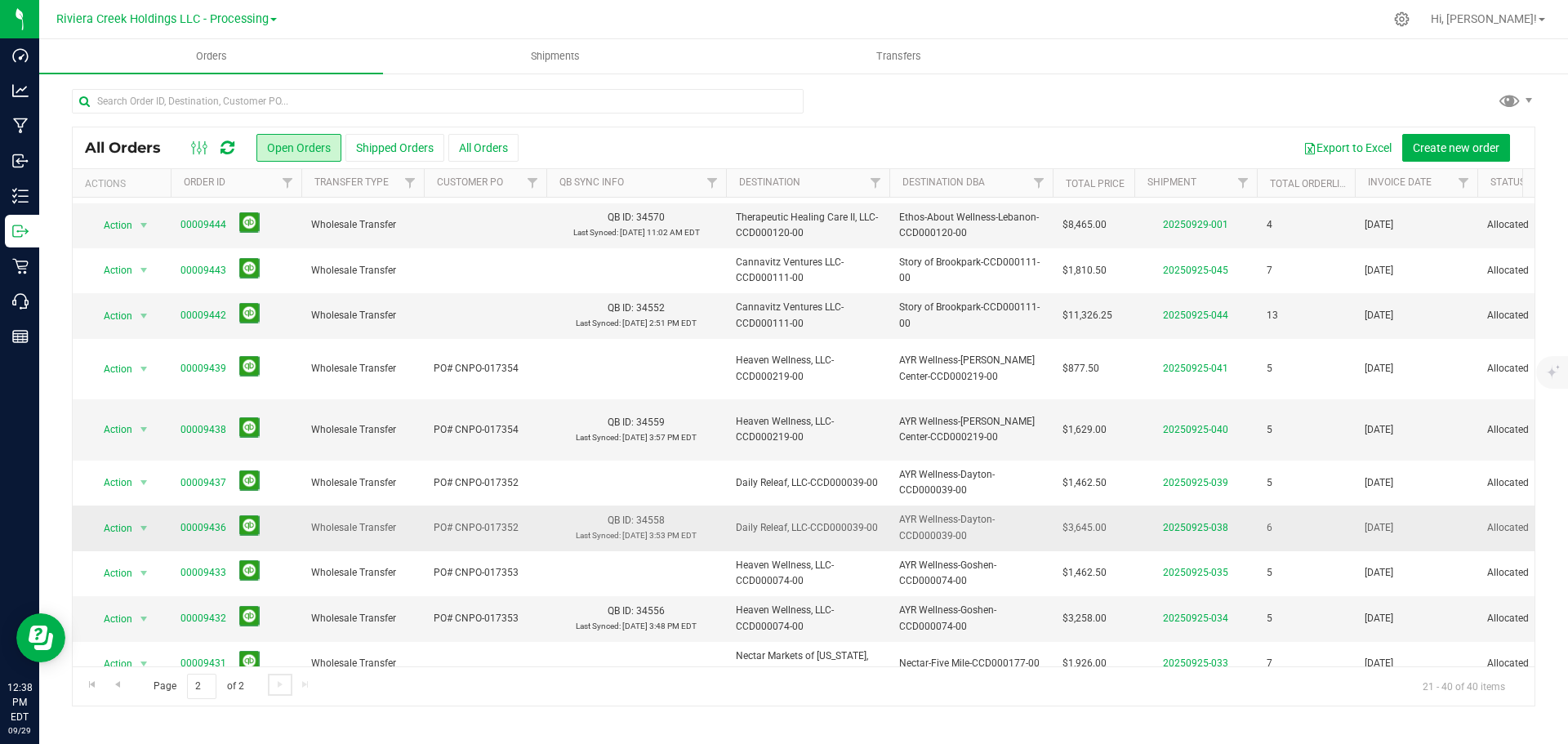
scroll to position [163, 0]
click at [192, 518] on link "00009436" at bounding box center [203, 526] width 46 height 16
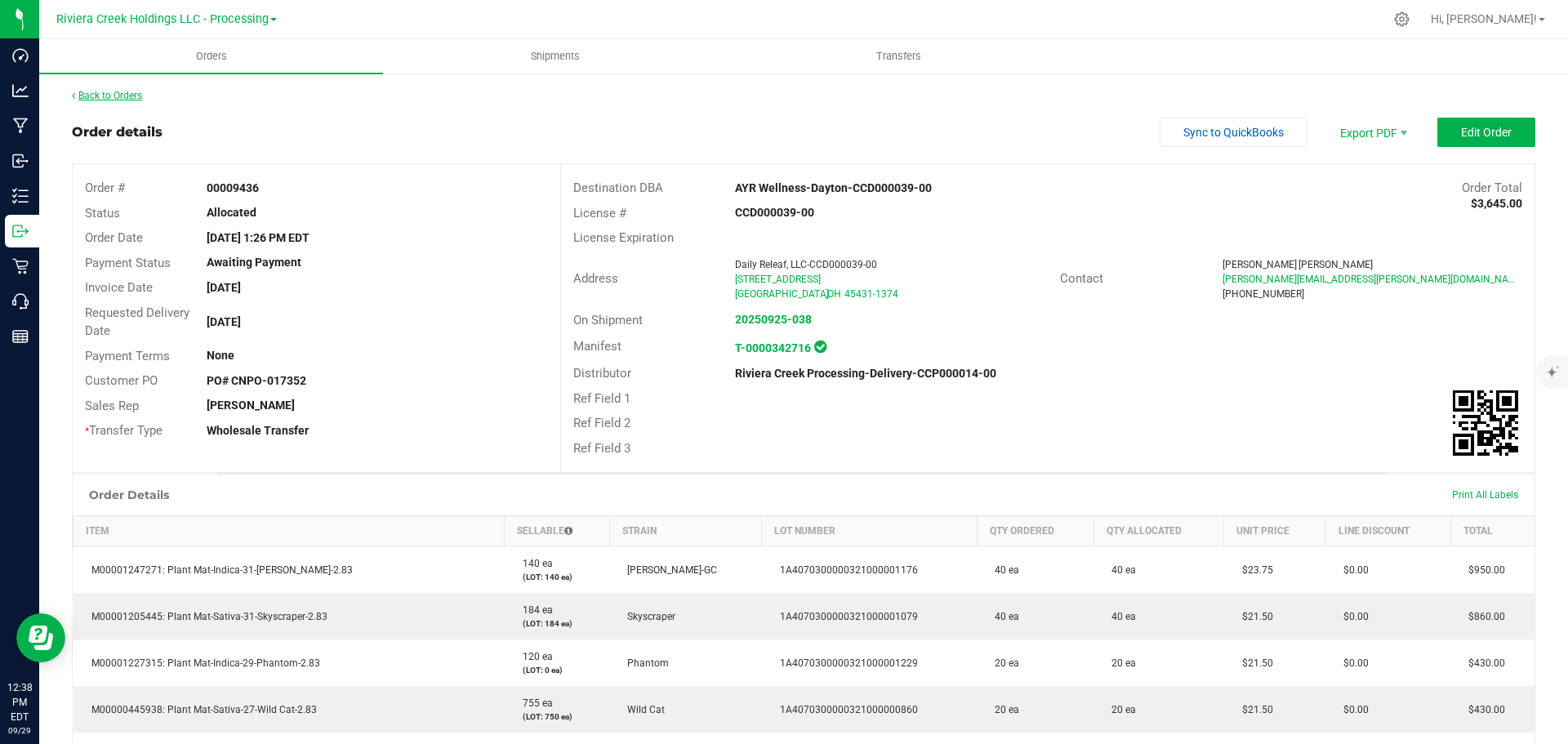
click at [111, 96] on link "Back to Orders" at bounding box center [107, 96] width 70 height 12
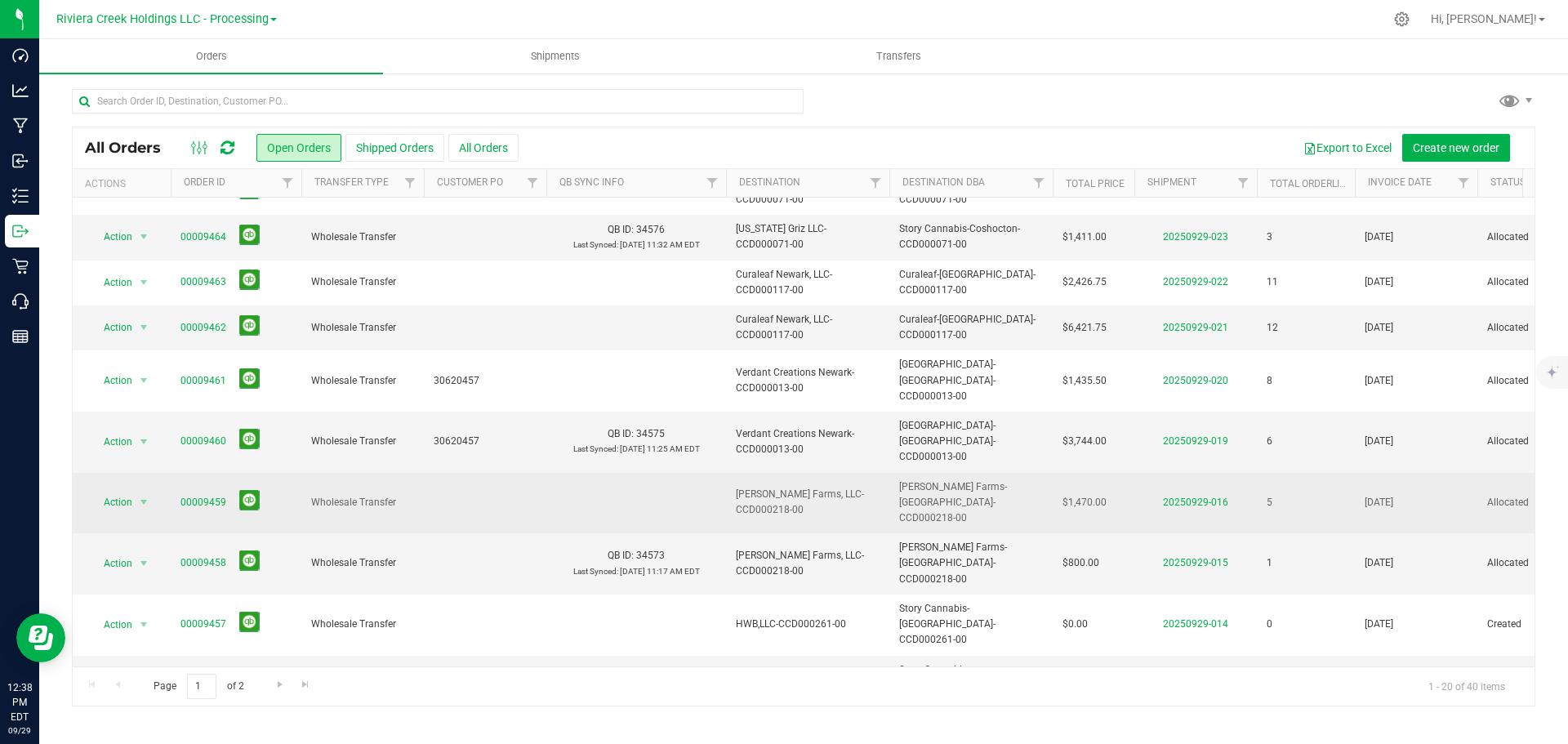
scroll to position [479, 0]
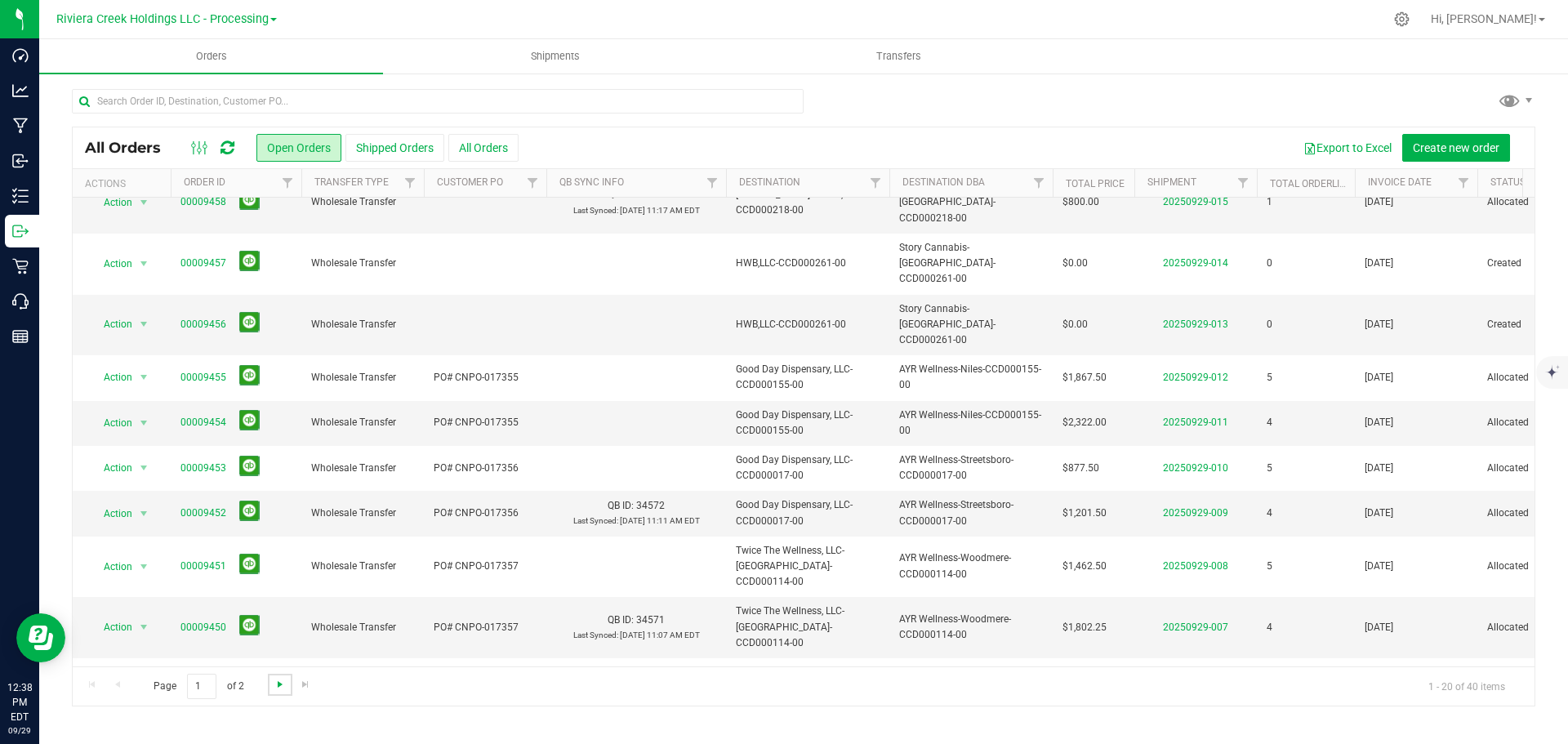
click at [279, 684] on span "Go to the next page" at bounding box center [279, 684] width 13 height 13
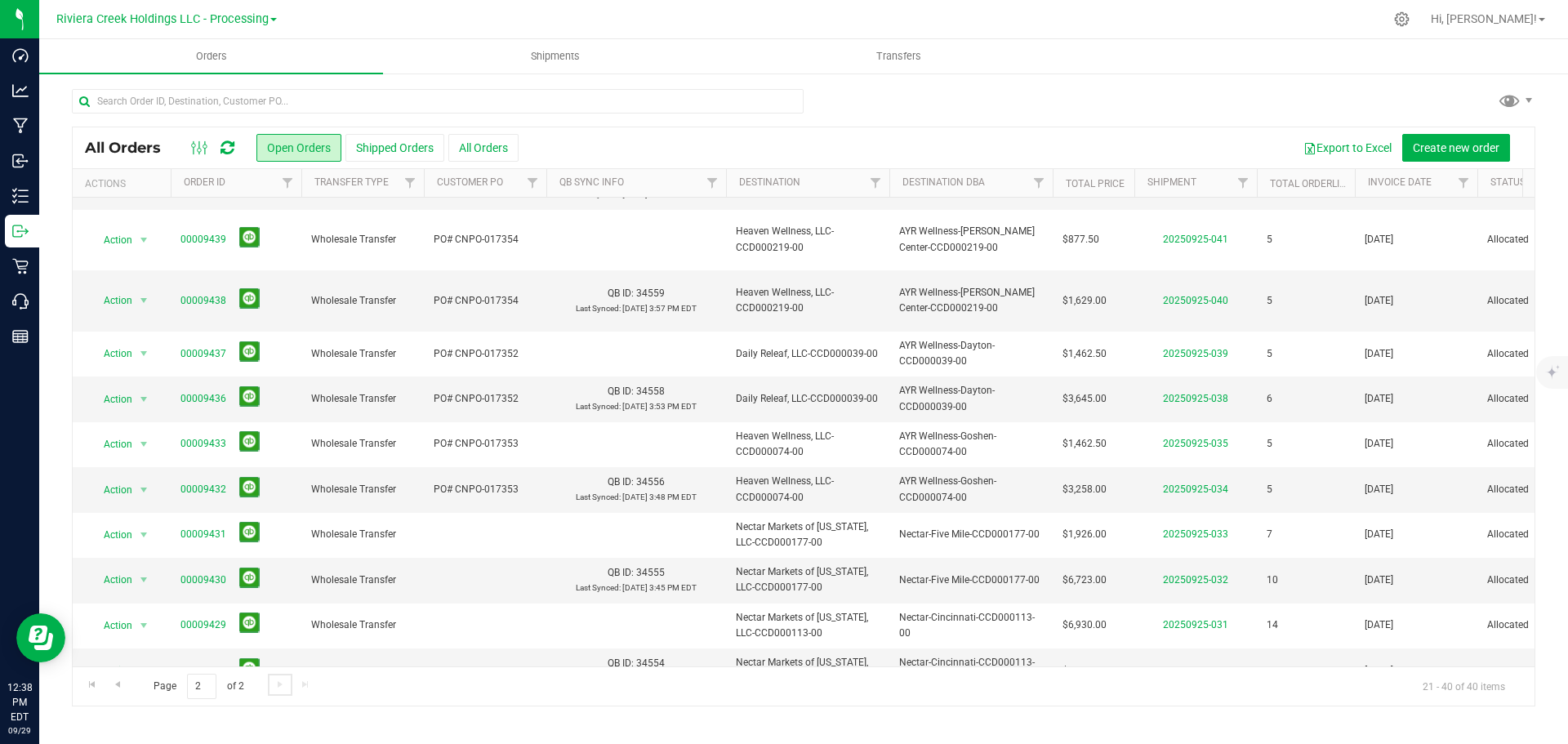
scroll to position [284, 0]
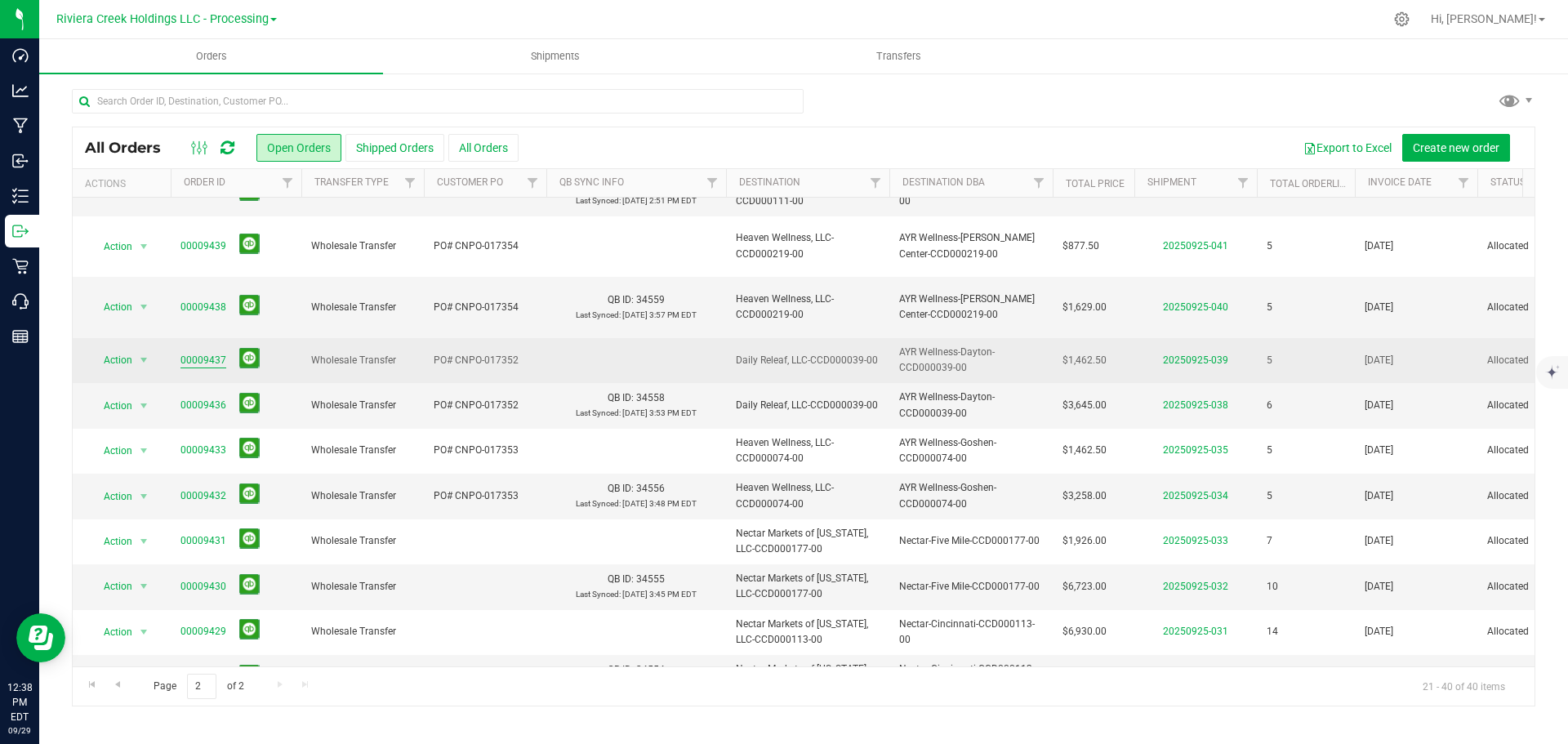
click at [204, 352] on link "00009437" at bounding box center [203, 360] width 46 height 16
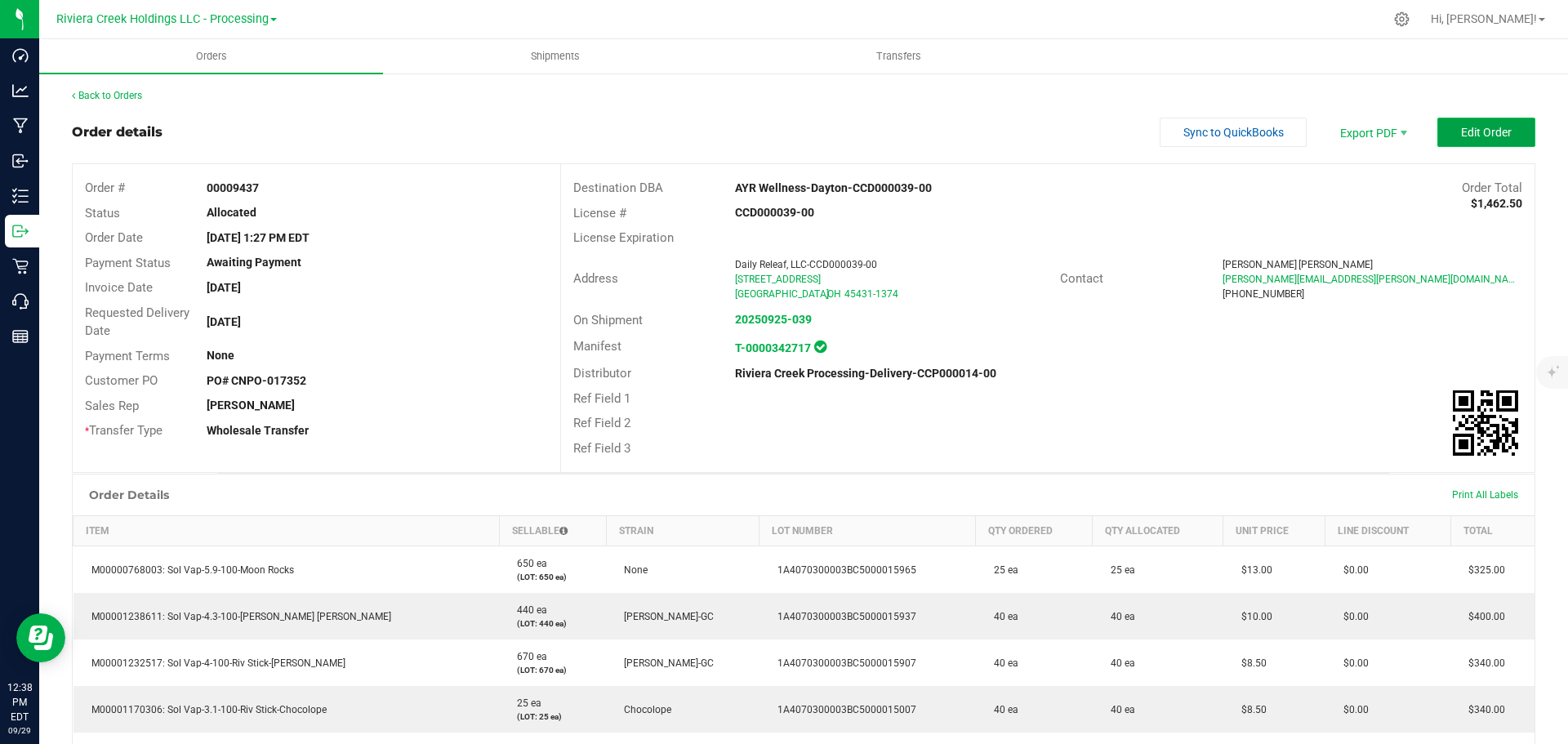
click at [1462, 134] on span "Edit Order" at bounding box center [1486, 132] width 50 height 13
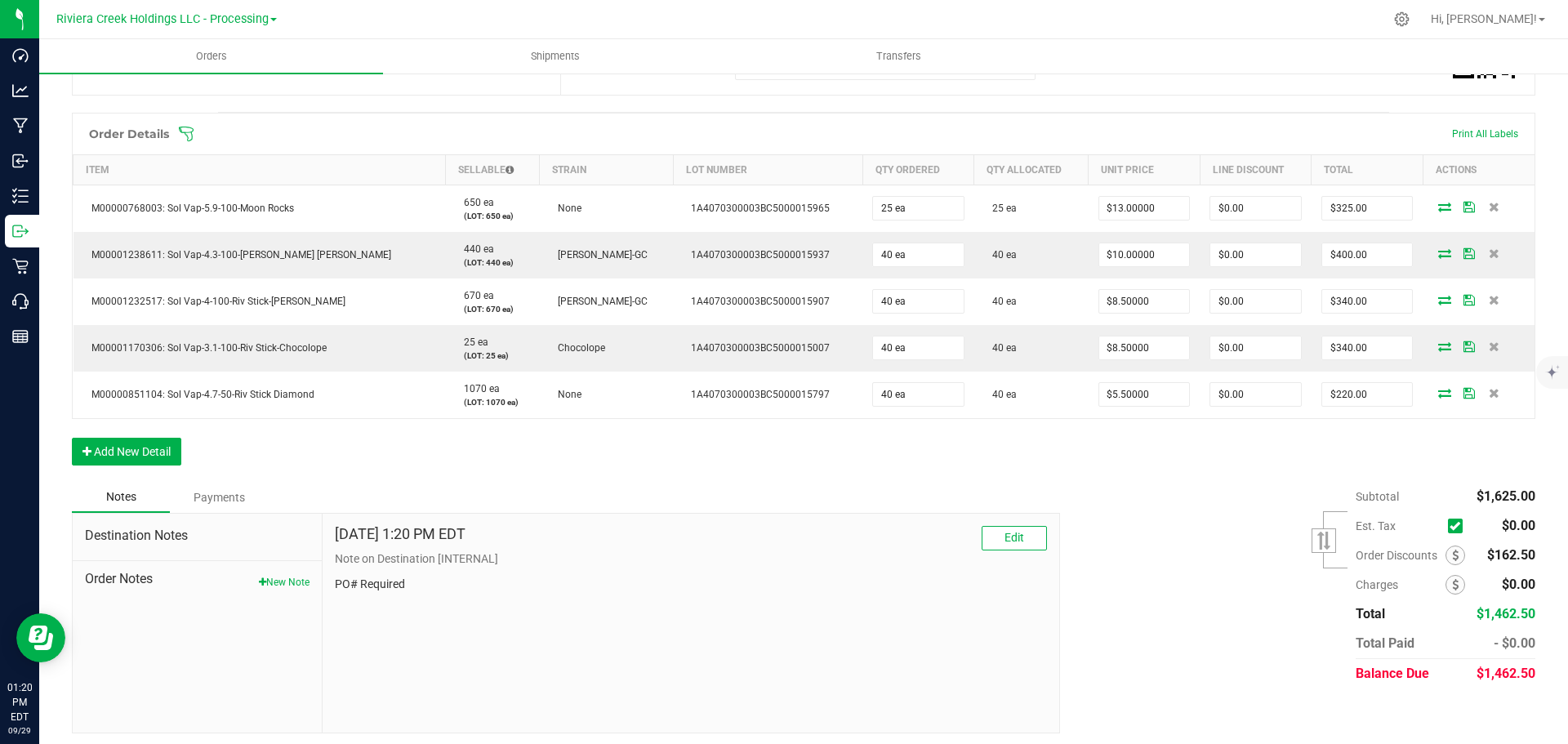
scroll to position [414, 0]
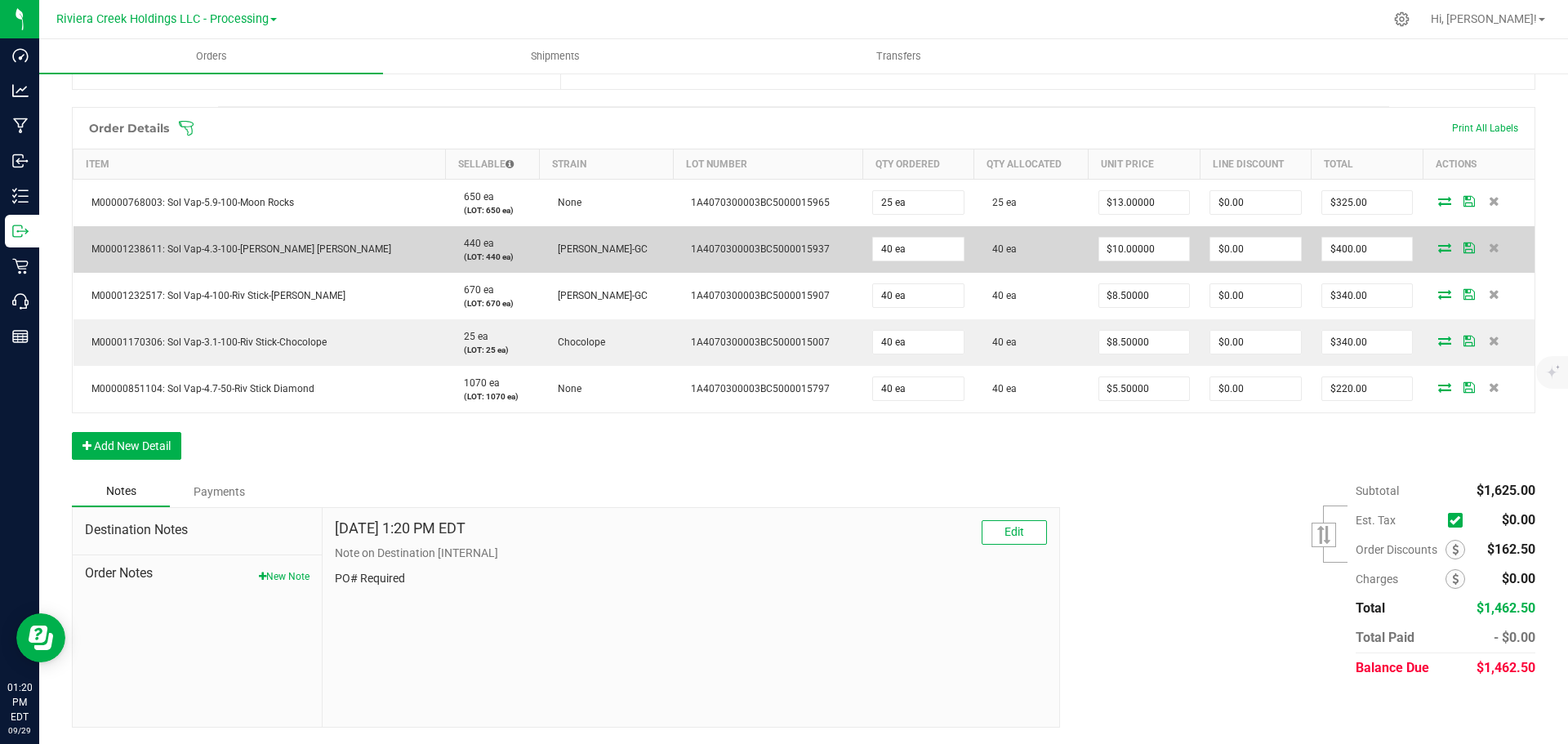
click at [268, 248] on span "M00001238611: Sol Vap-4.3-100-[PERSON_NAME] [PERSON_NAME]" at bounding box center [237, 249] width 308 height 12
click at [1438, 246] on icon at bounding box center [1444, 247] width 13 height 10
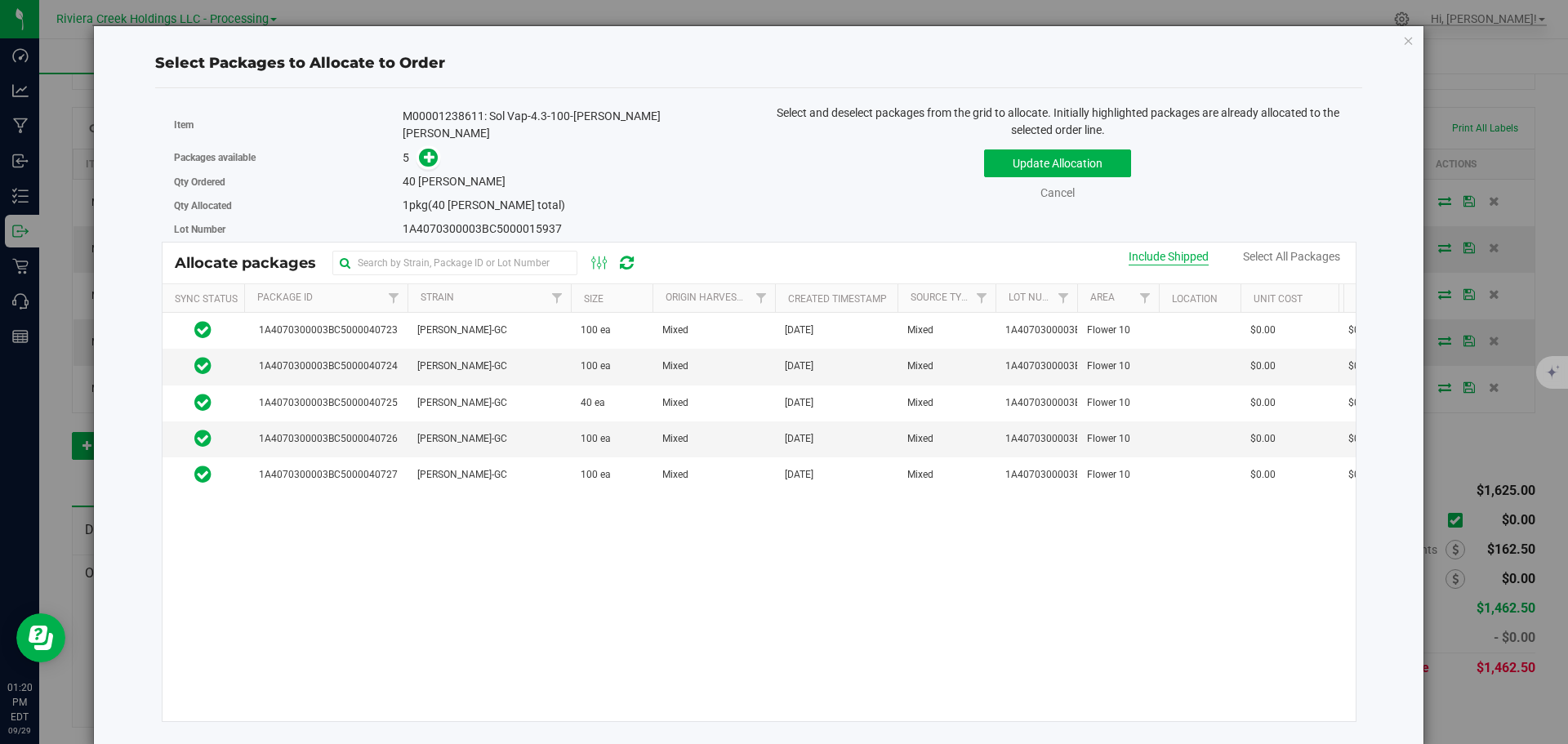
click at [1148, 257] on div "Include Shipped" at bounding box center [1168, 256] width 80 height 17
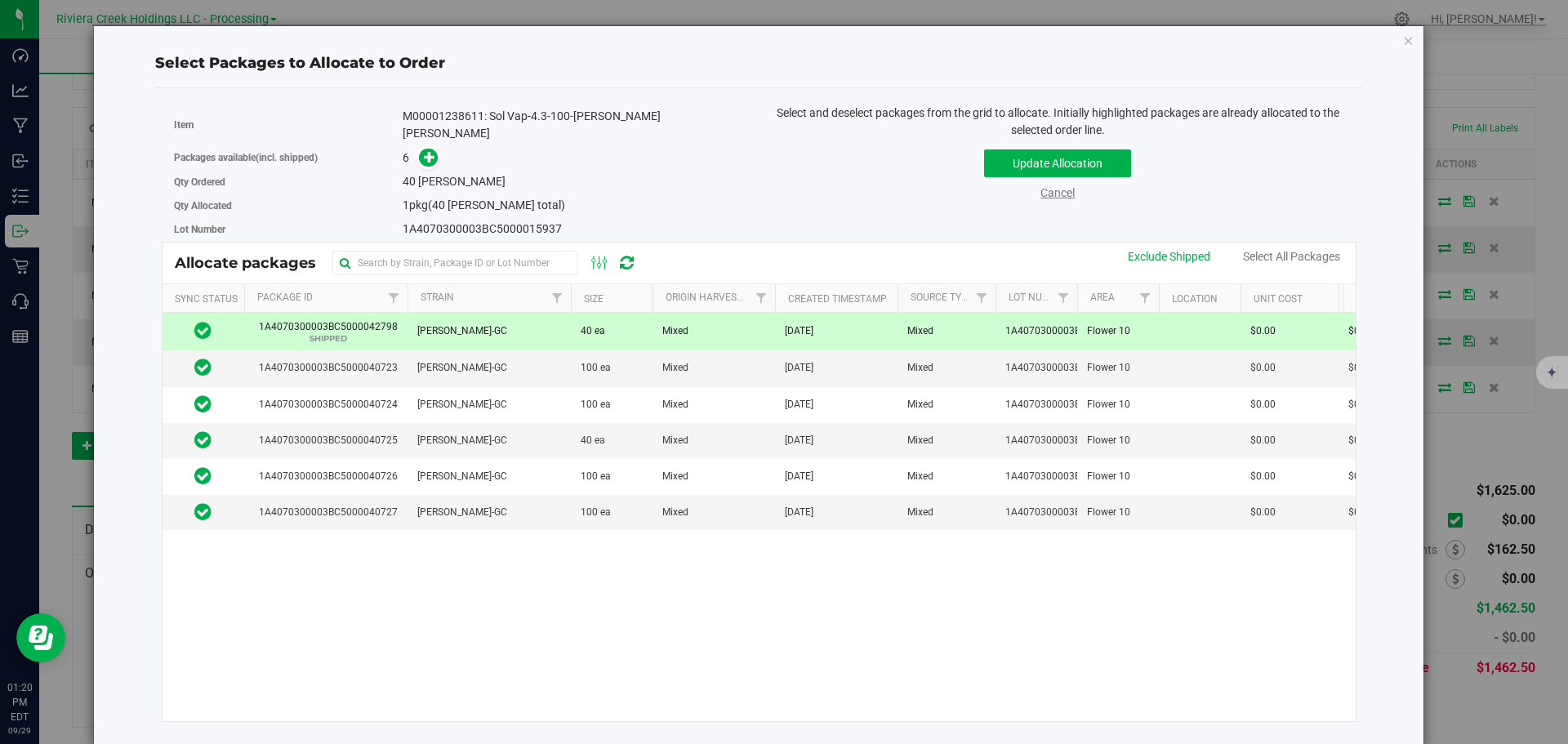
click at [1045, 195] on link "Cancel" at bounding box center [1057, 192] width 35 height 13
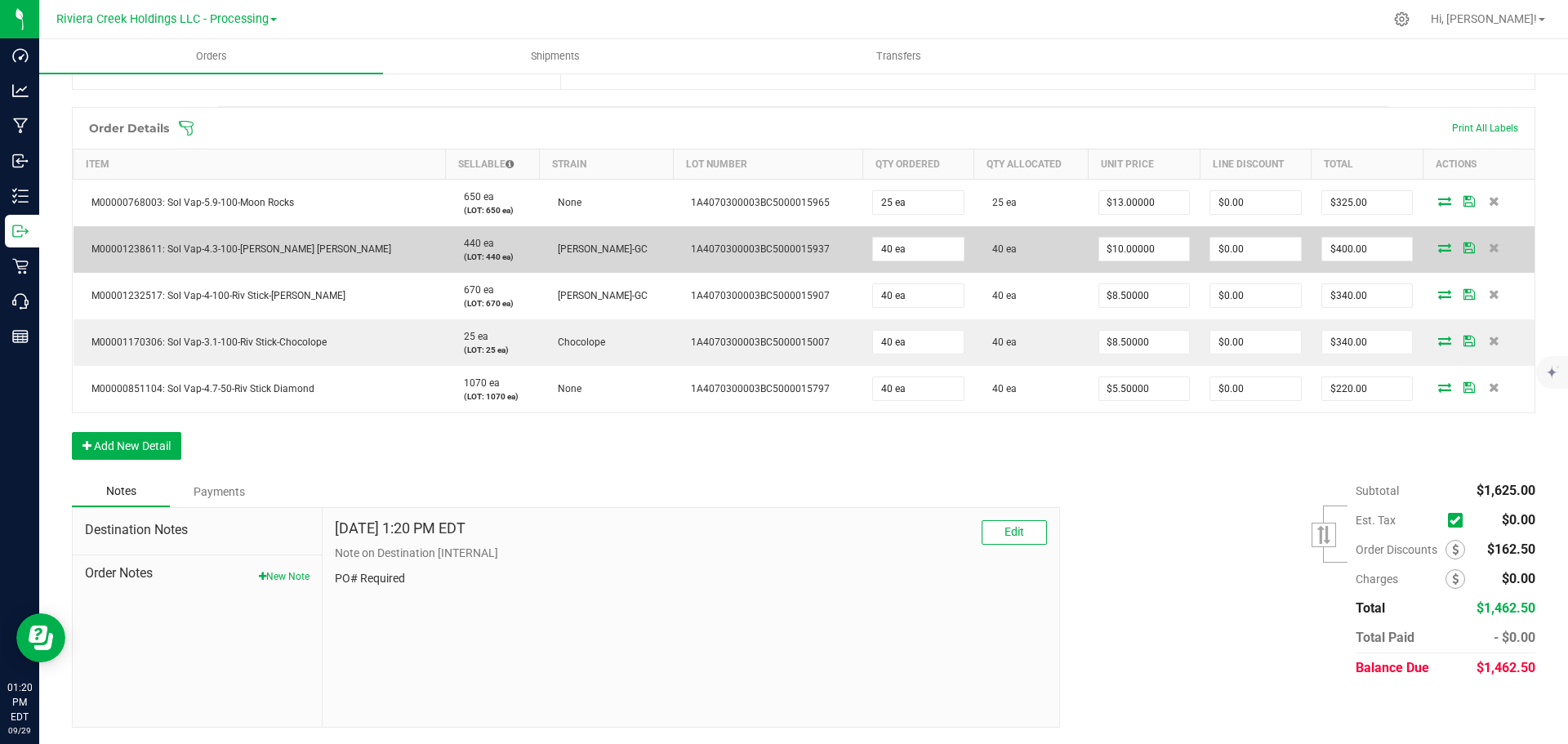
click at [1438, 250] on icon at bounding box center [1444, 247] width 13 height 10
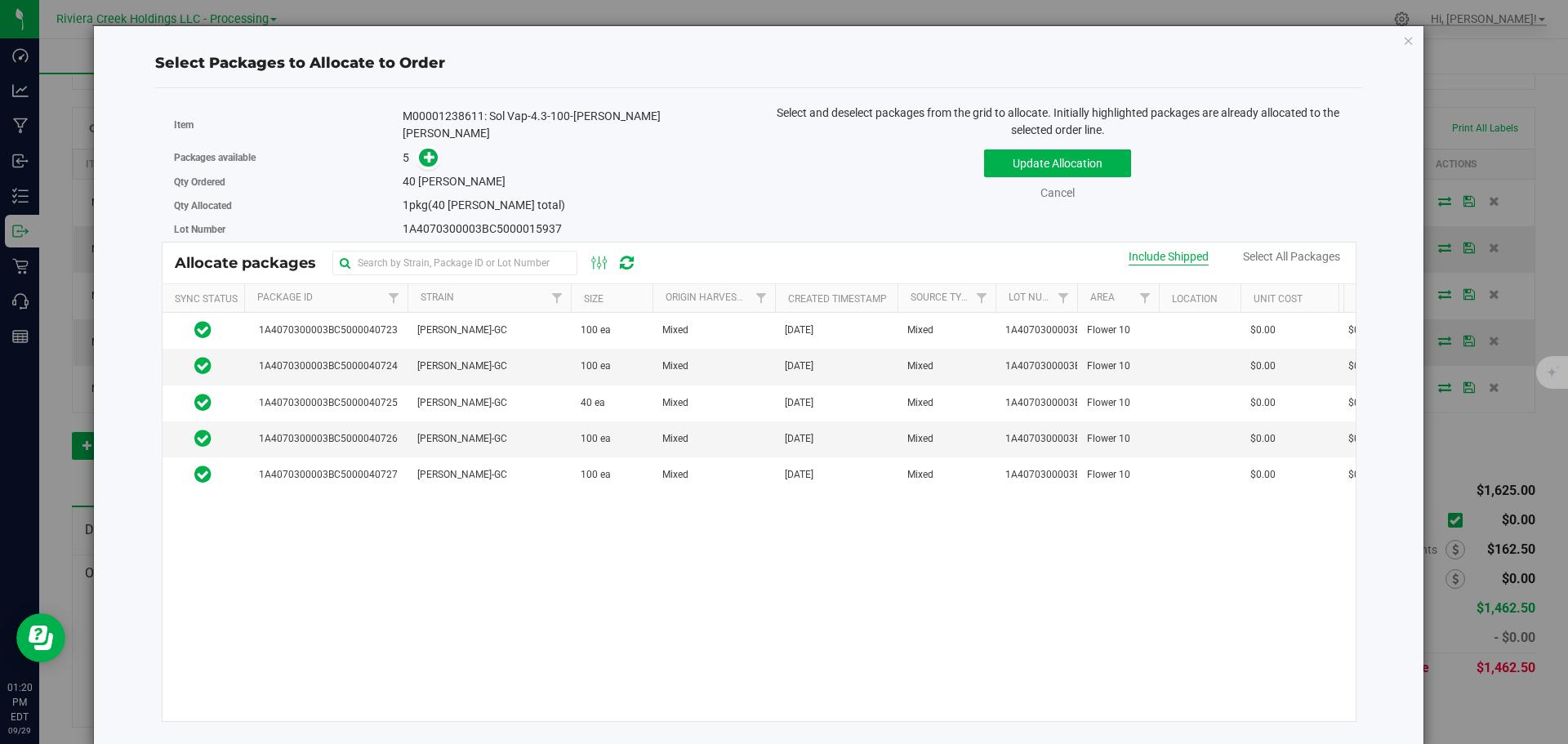
click at [1185, 257] on div "Include Shipped" at bounding box center [1168, 256] width 80 height 17
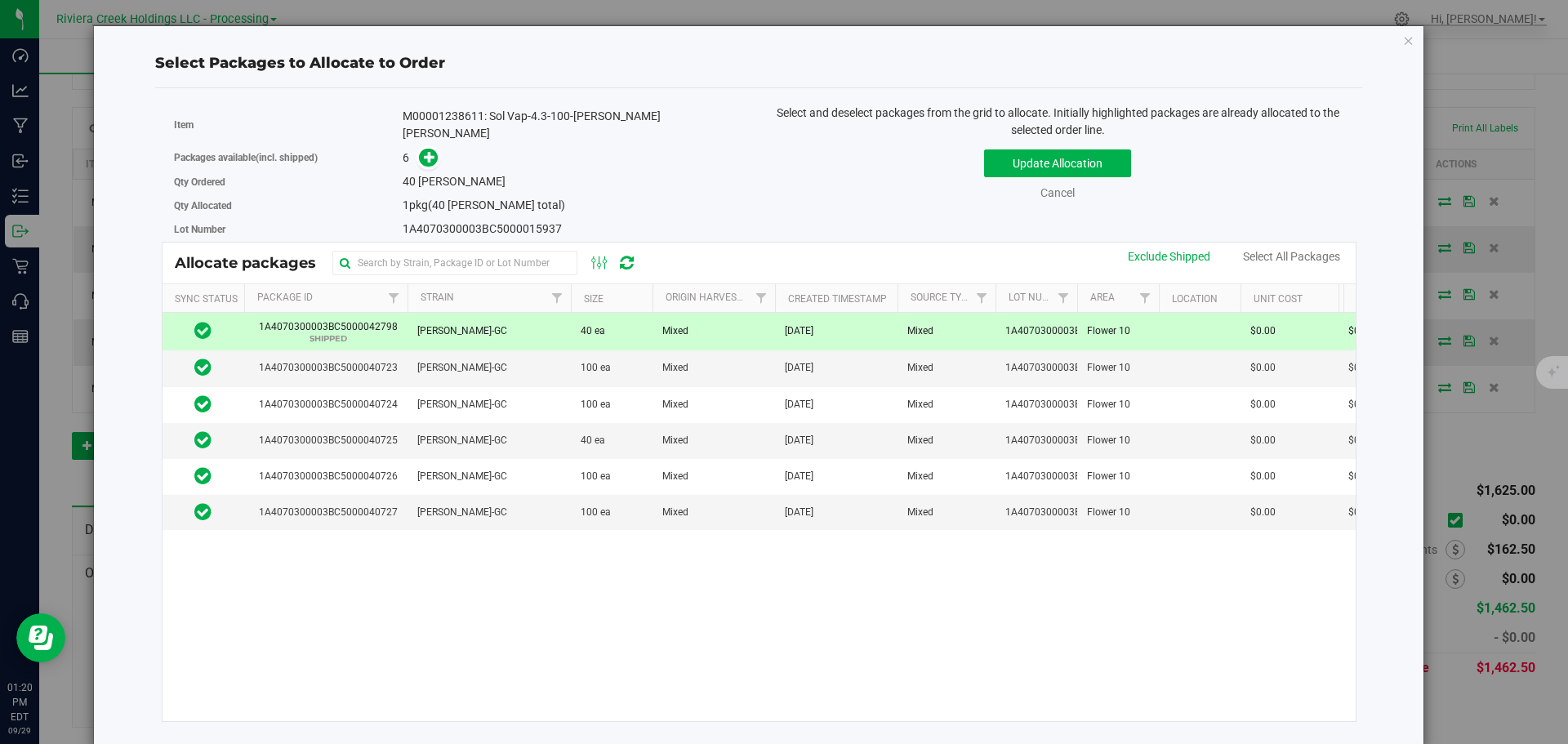
click at [362, 320] on span "1A4070300003BC5000042798 SHIPPED" at bounding box center [325, 331] width 145 height 24
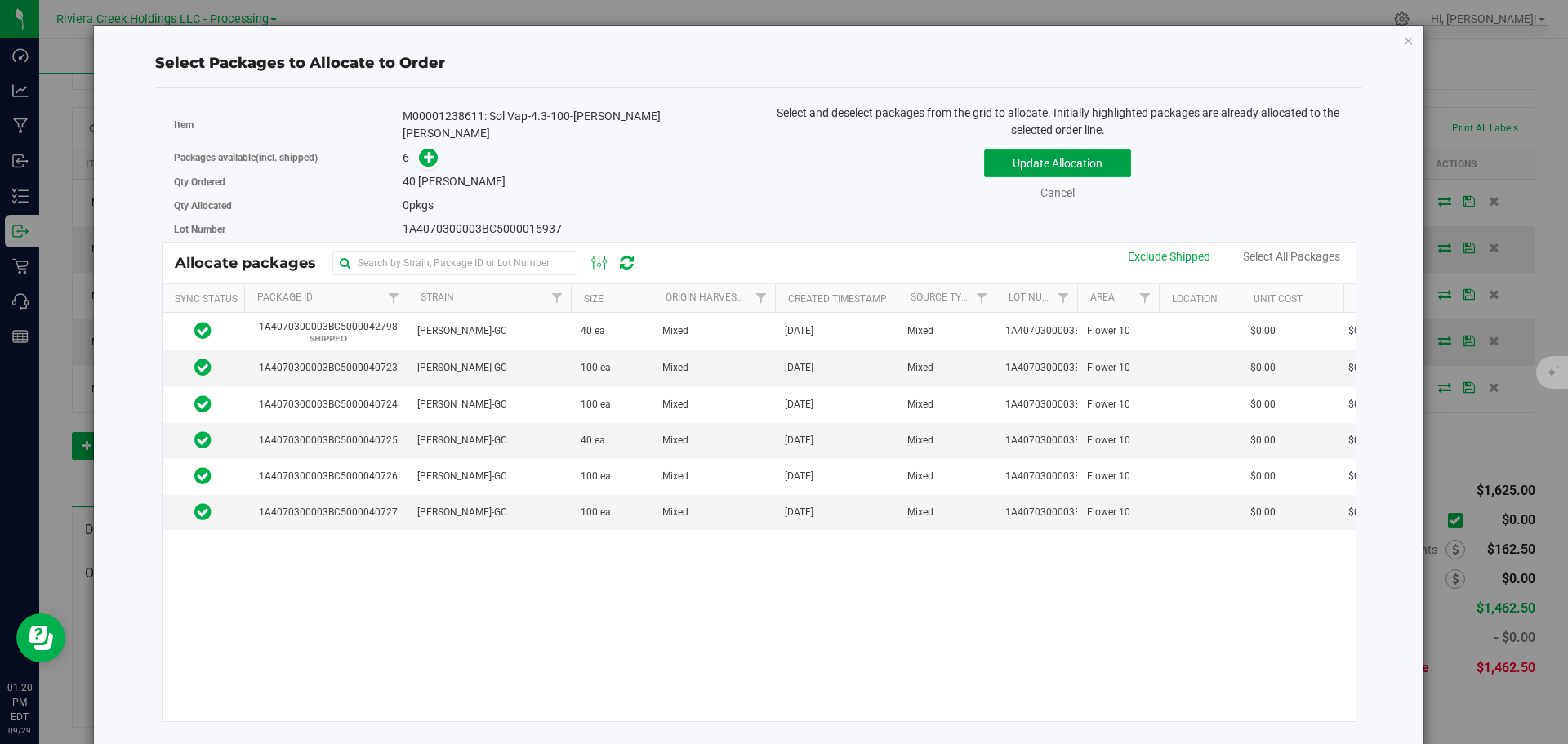
click at [1061, 161] on button "Update Allocation" at bounding box center [1057, 163] width 147 height 28
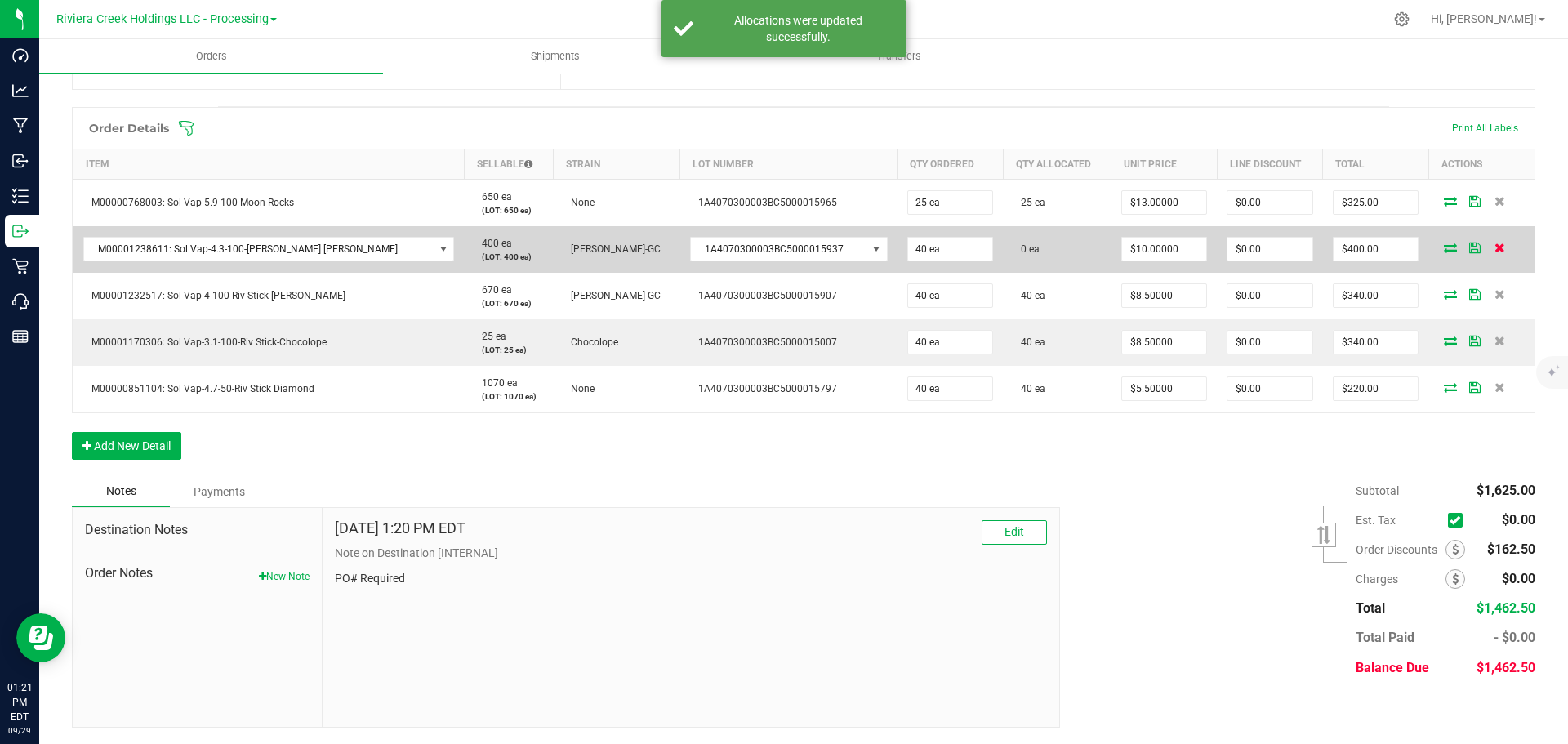
click at [1495, 250] on icon at bounding box center [1500, 247] width 11 height 10
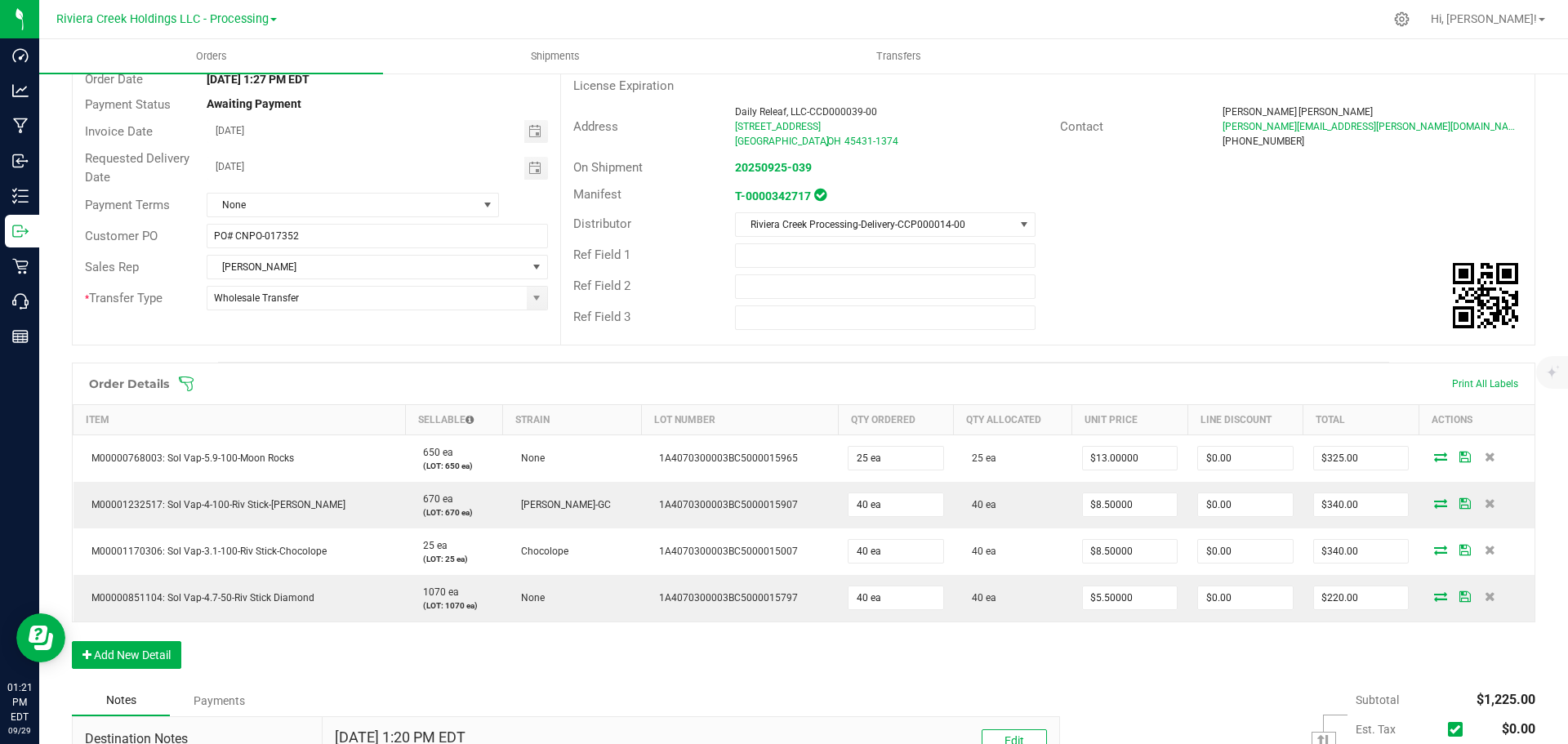
scroll to position [0, 0]
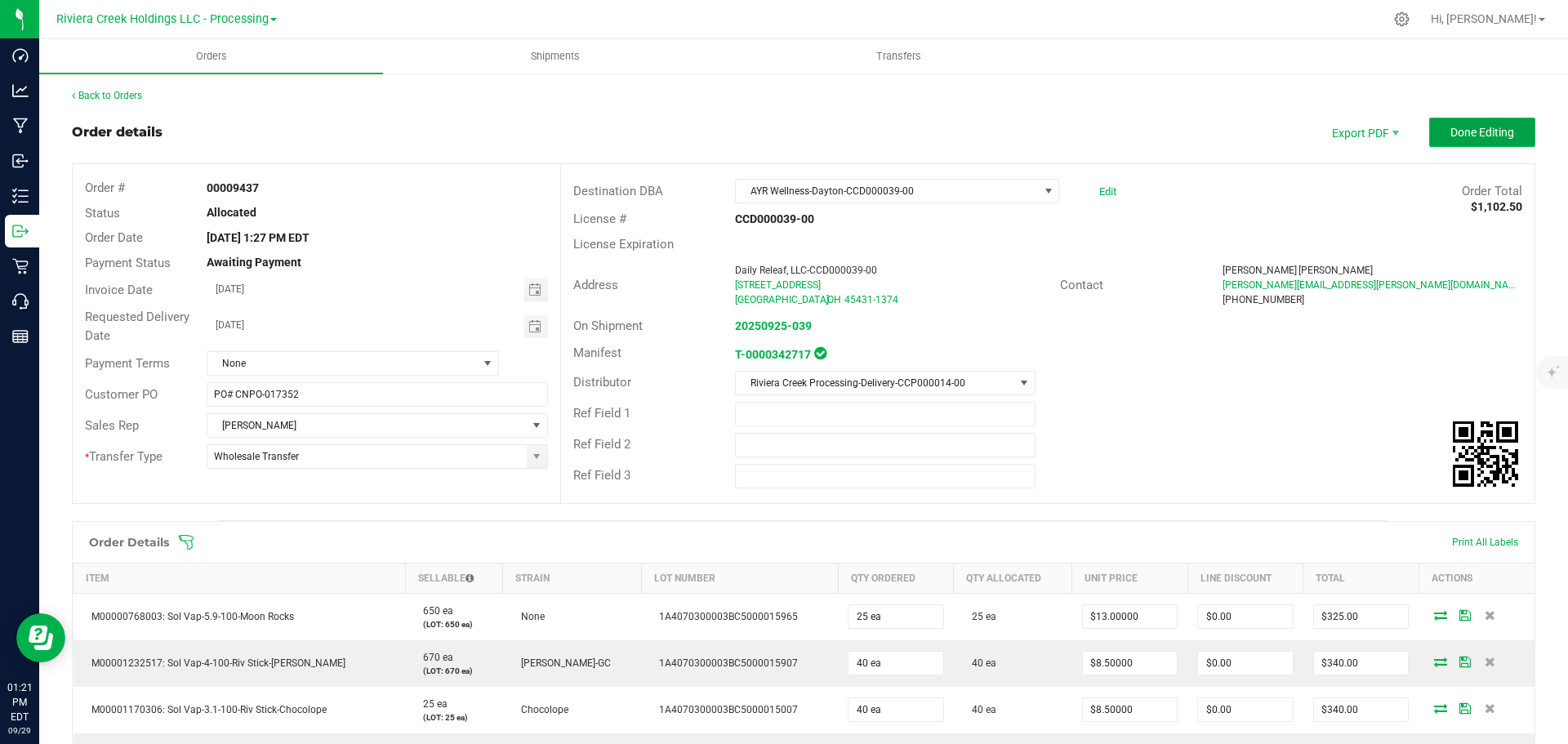
click at [1484, 134] on span "Done Editing" at bounding box center [1483, 132] width 63 height 13
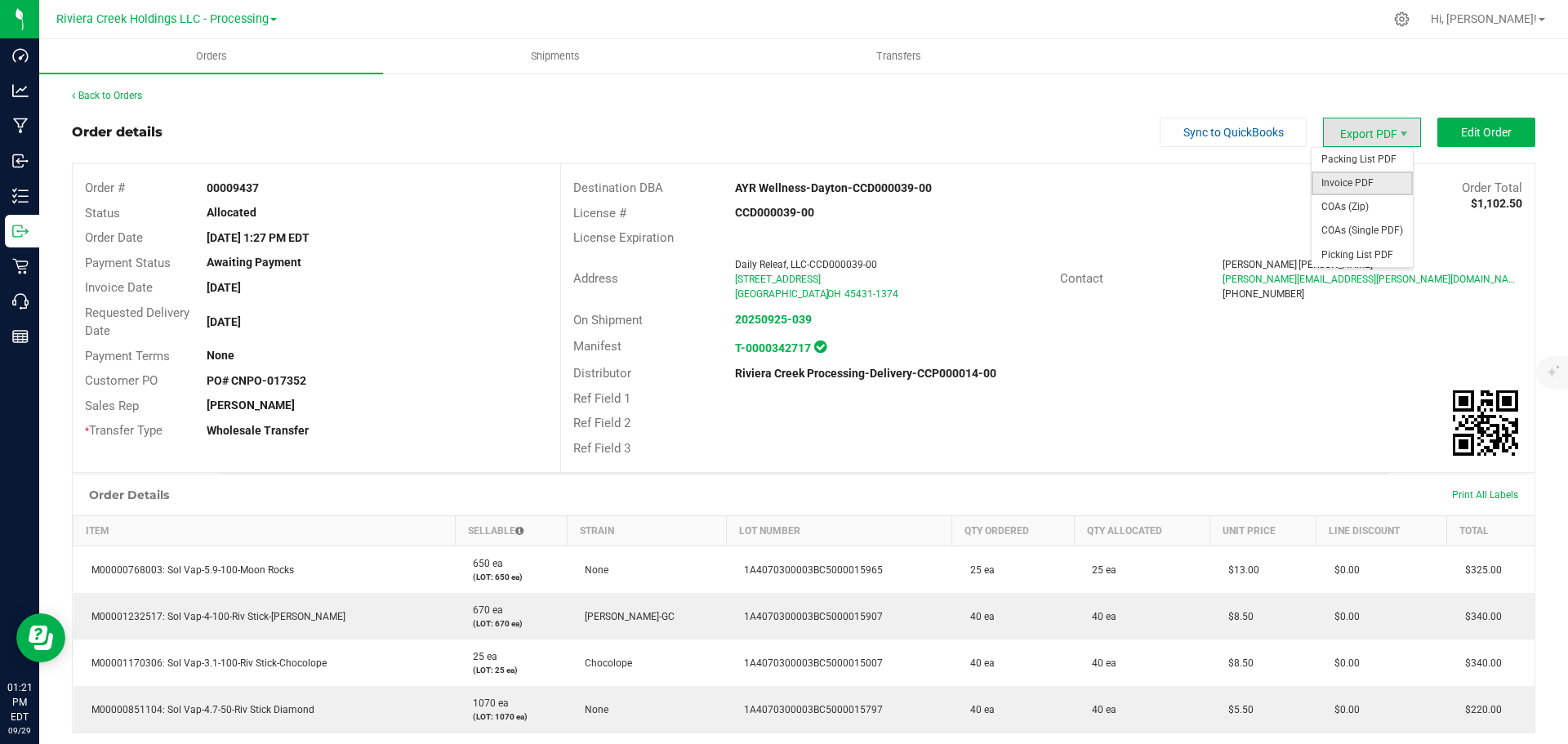
click at [1351, 189] on span "Invoice PDF" at bounding box center [1362, 183] width 101 height 24
